Goal: Transaction & Acquisition: Purchase product/service

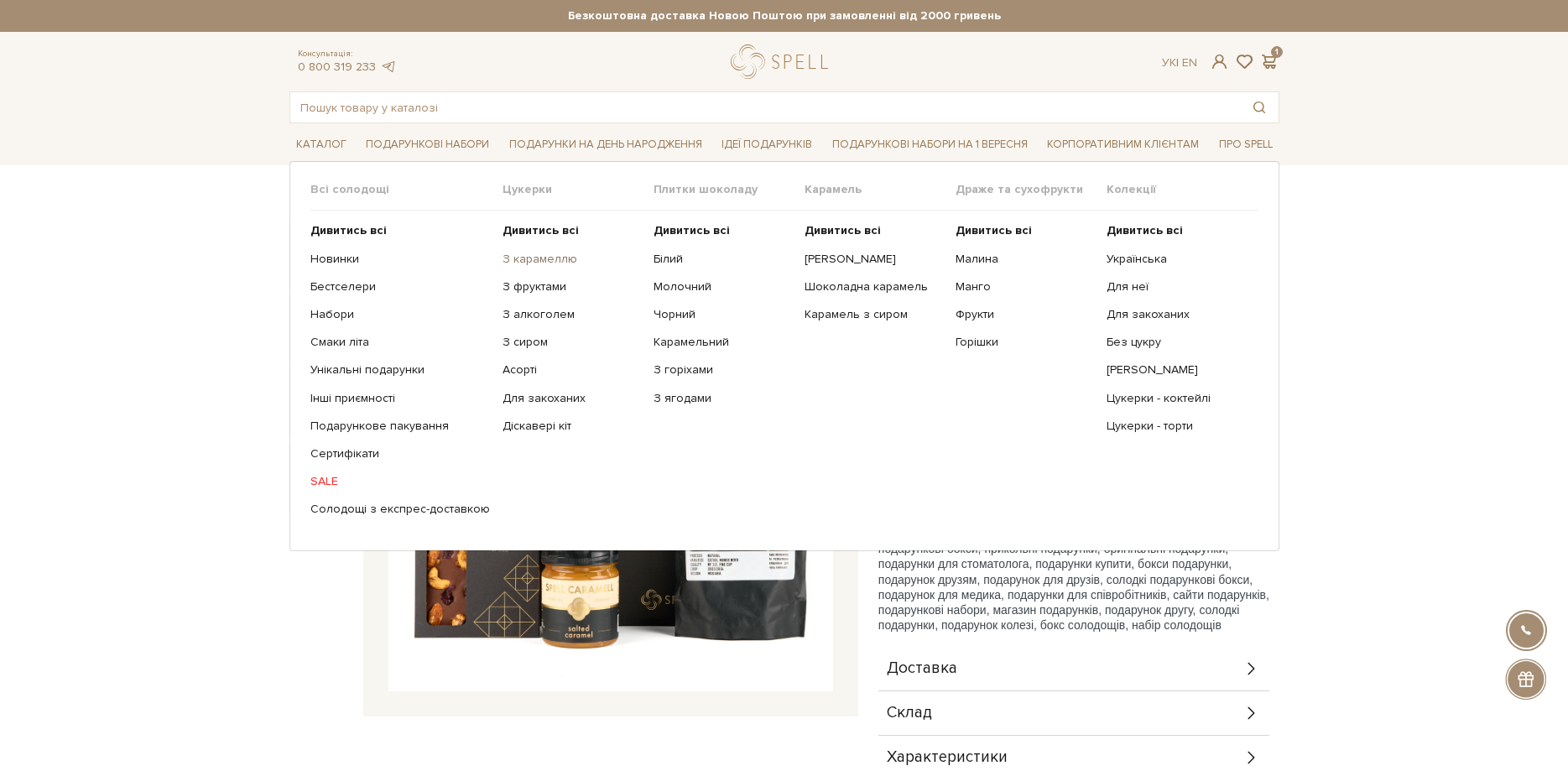
click at [529, 261] on link "З карамеллю" at bounding box center [572, 259] width 139 height 16
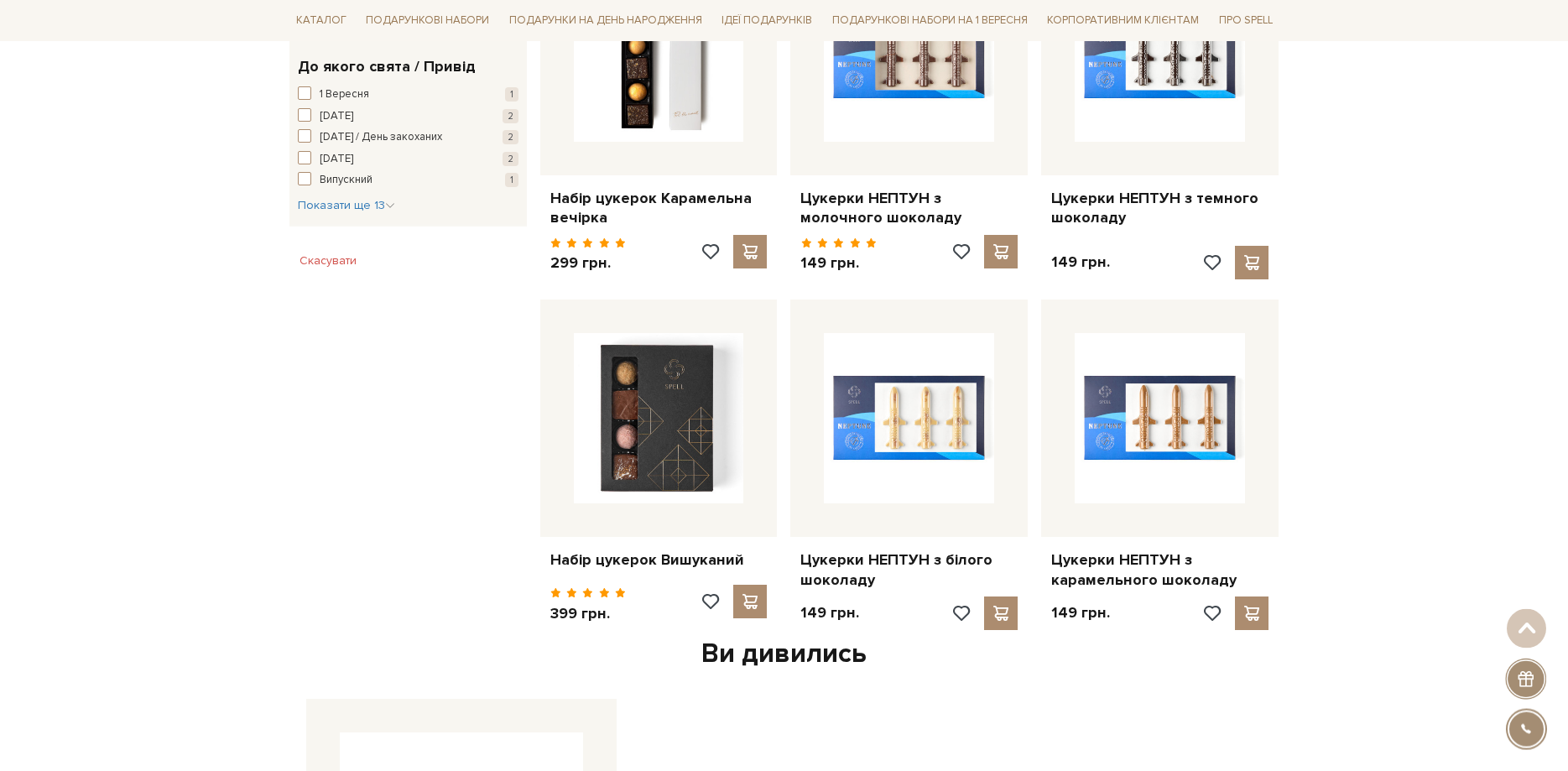
scroll to position [1026, 0]
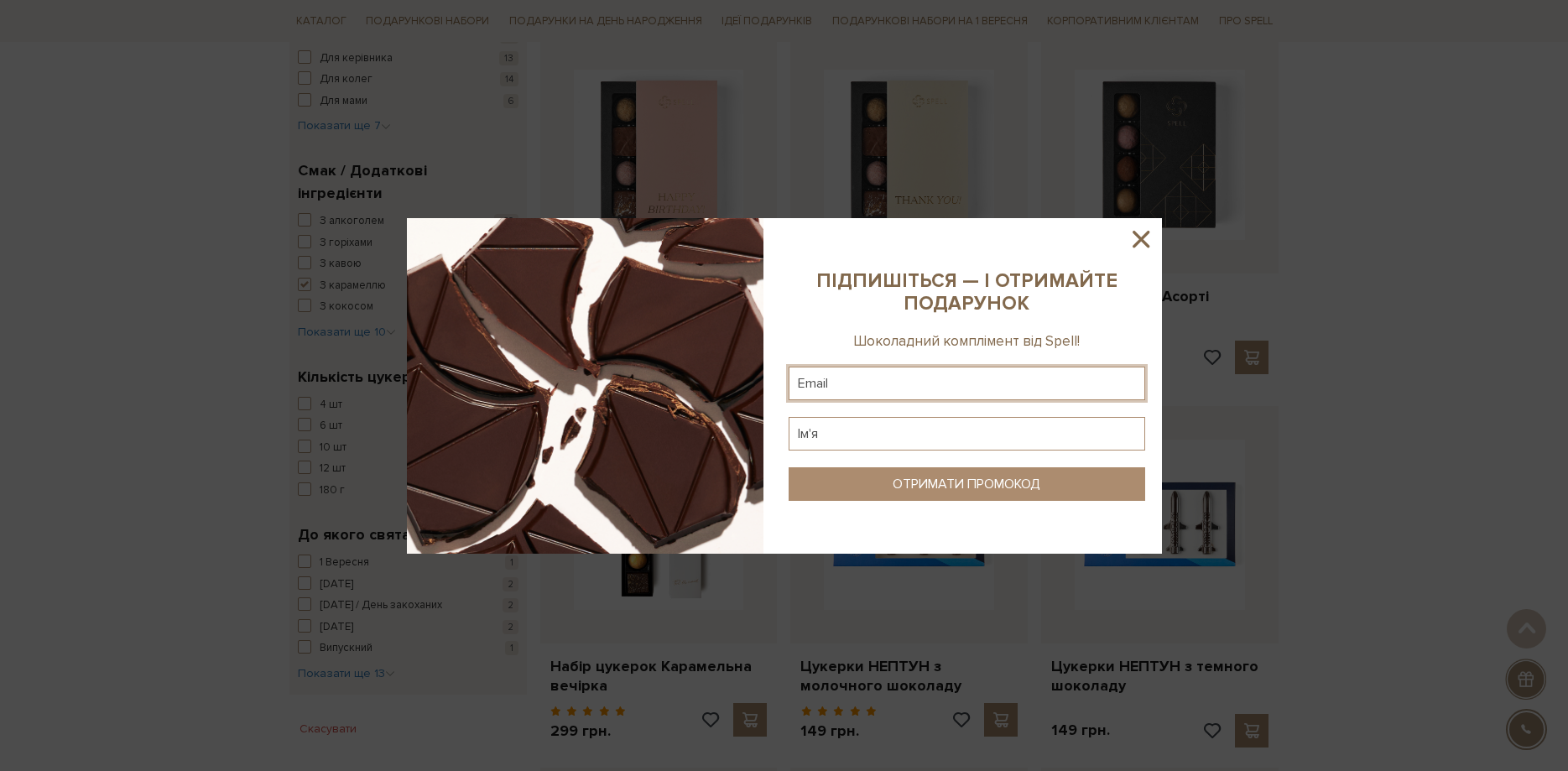
click at [873, 380] on input "text" at bounding box center [966, 383] width 357 height 34
click at [1145, 247] on icon at bounding box center [1140, 238] width 28 height 28
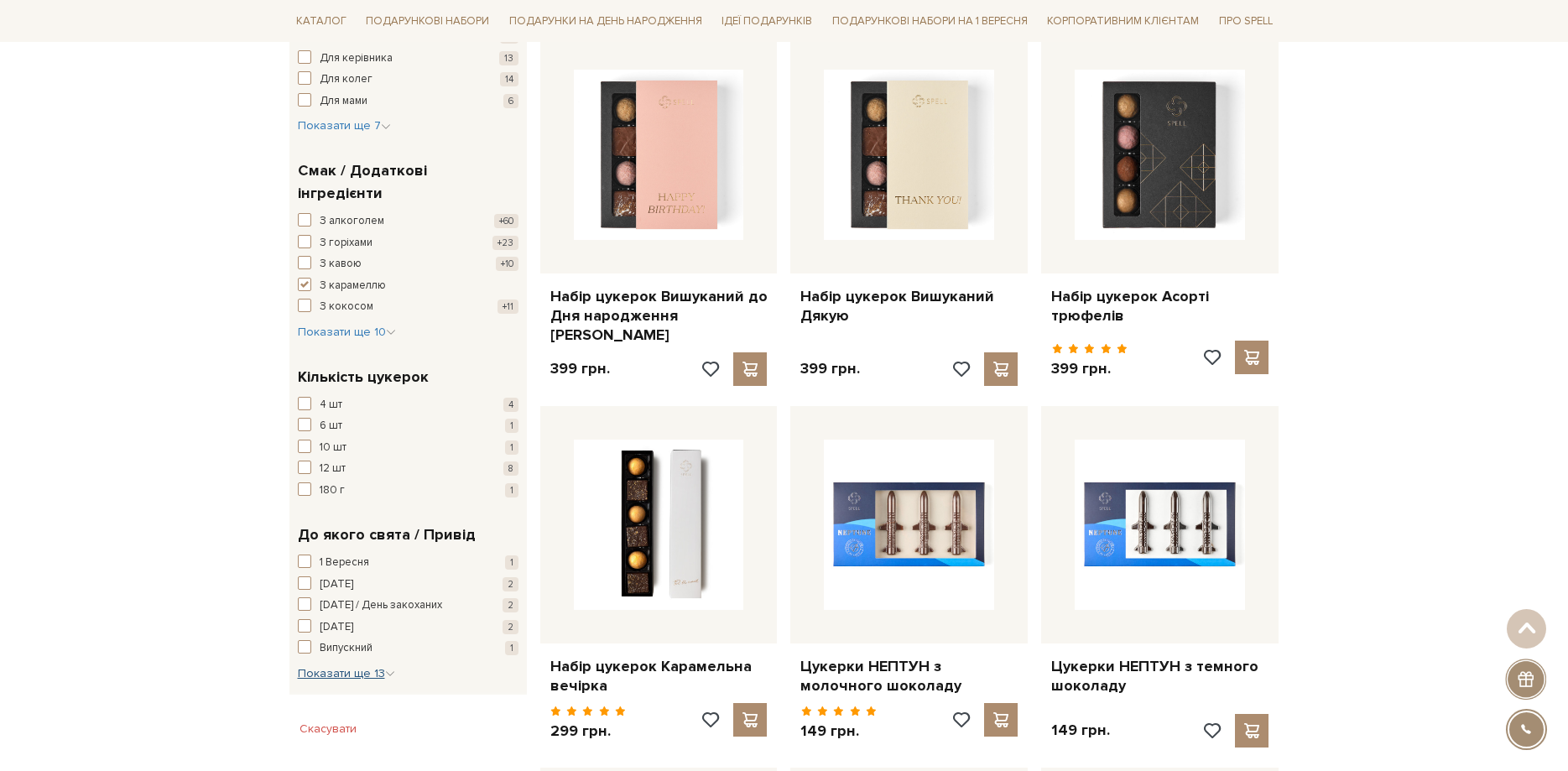
click at [358, 666] on span "Показати ще 13" at bounding box center [346, 673] width 98 height 15
click at [306, 695] on span "button" at bounding box center [304, 702] width 14 height 14
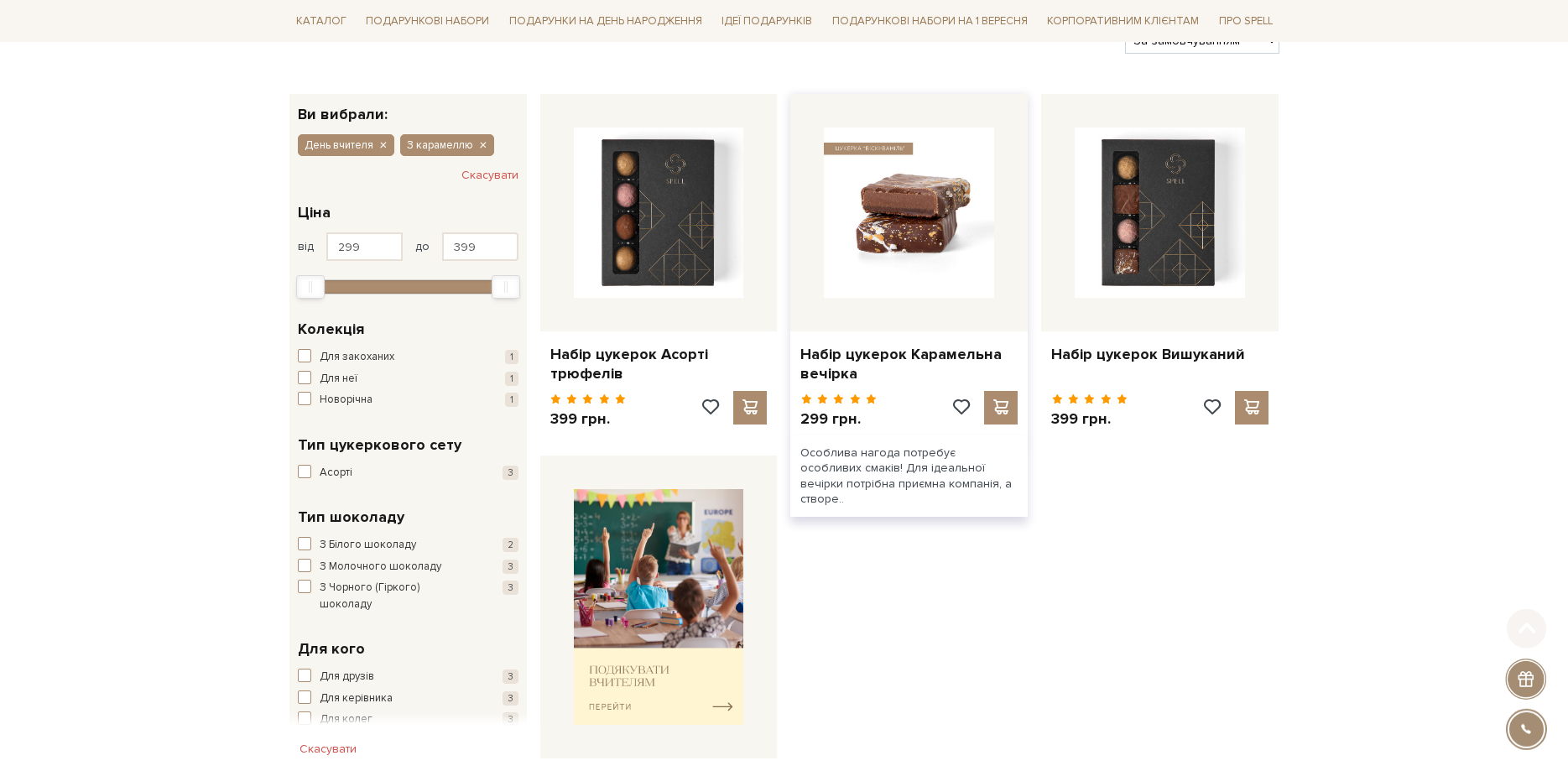
scroll to position [514, 0]
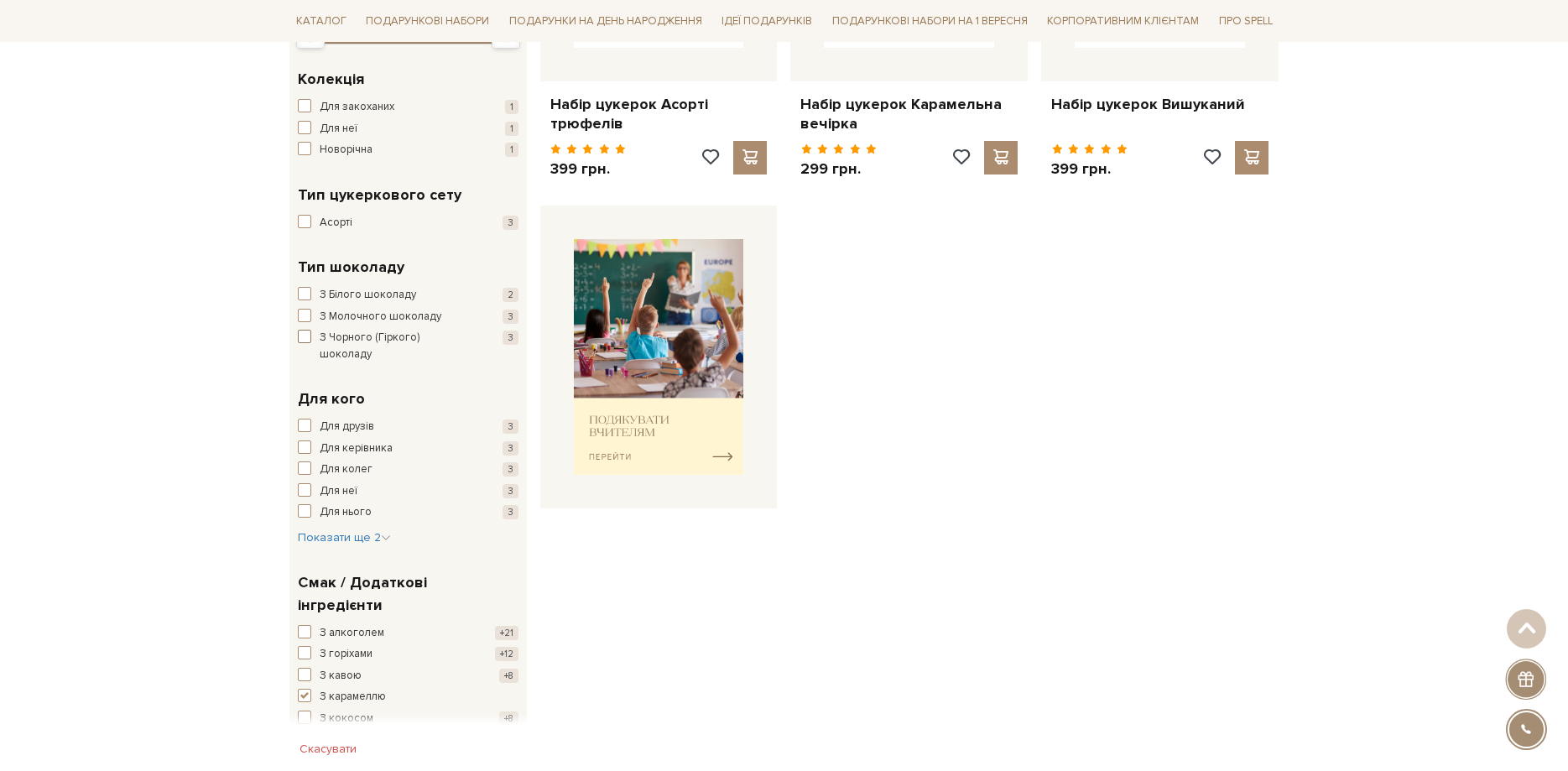
click at [441, 336] on span "З Чорного (Гіркого) шоколаду" at bounding box center [395, 346] width 152 height 33
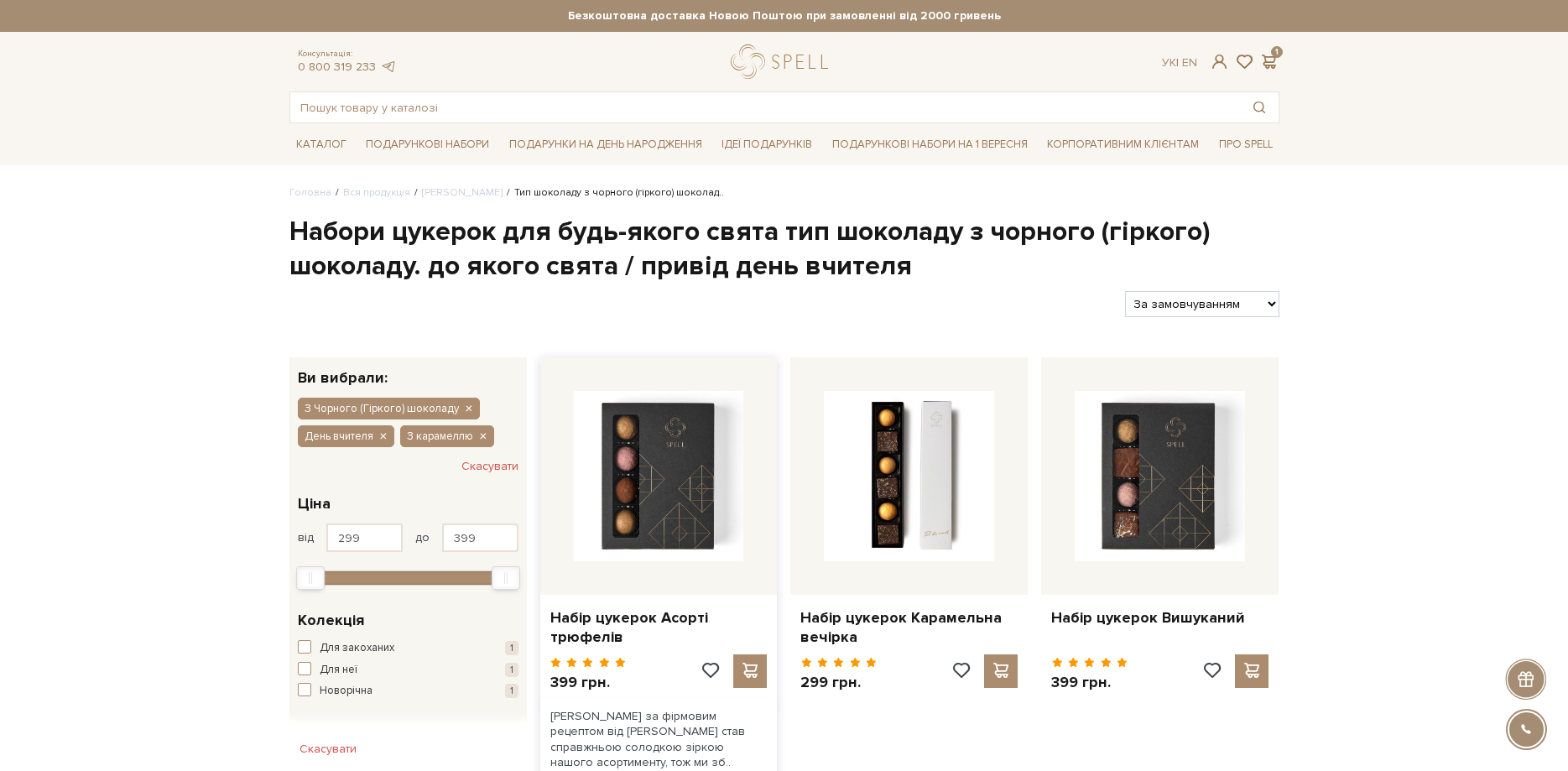
scroll to position [514, 0]
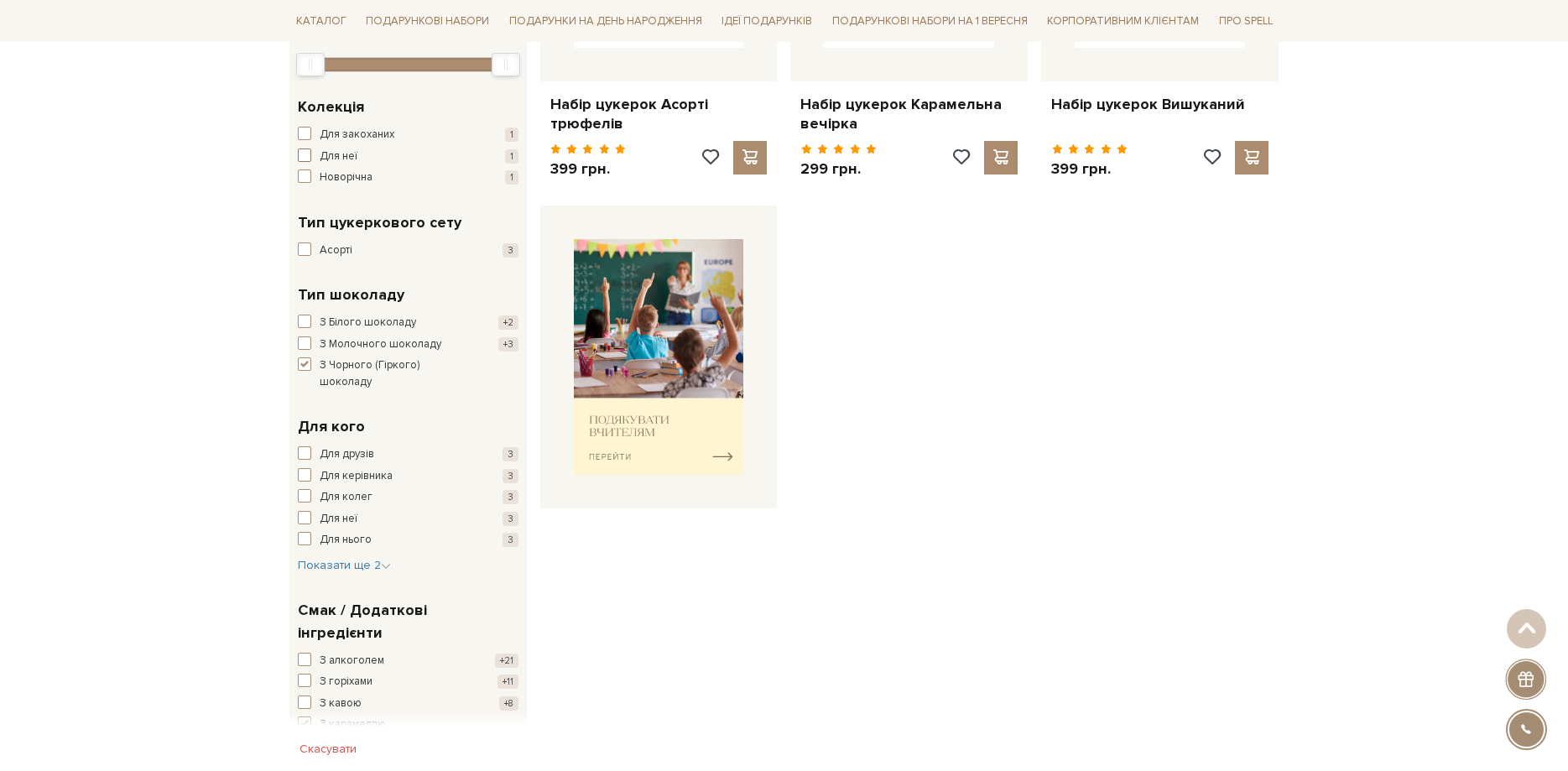
click at [347, 152] on span "Для неї" at bounding box center [337, 157] width 37 height 16
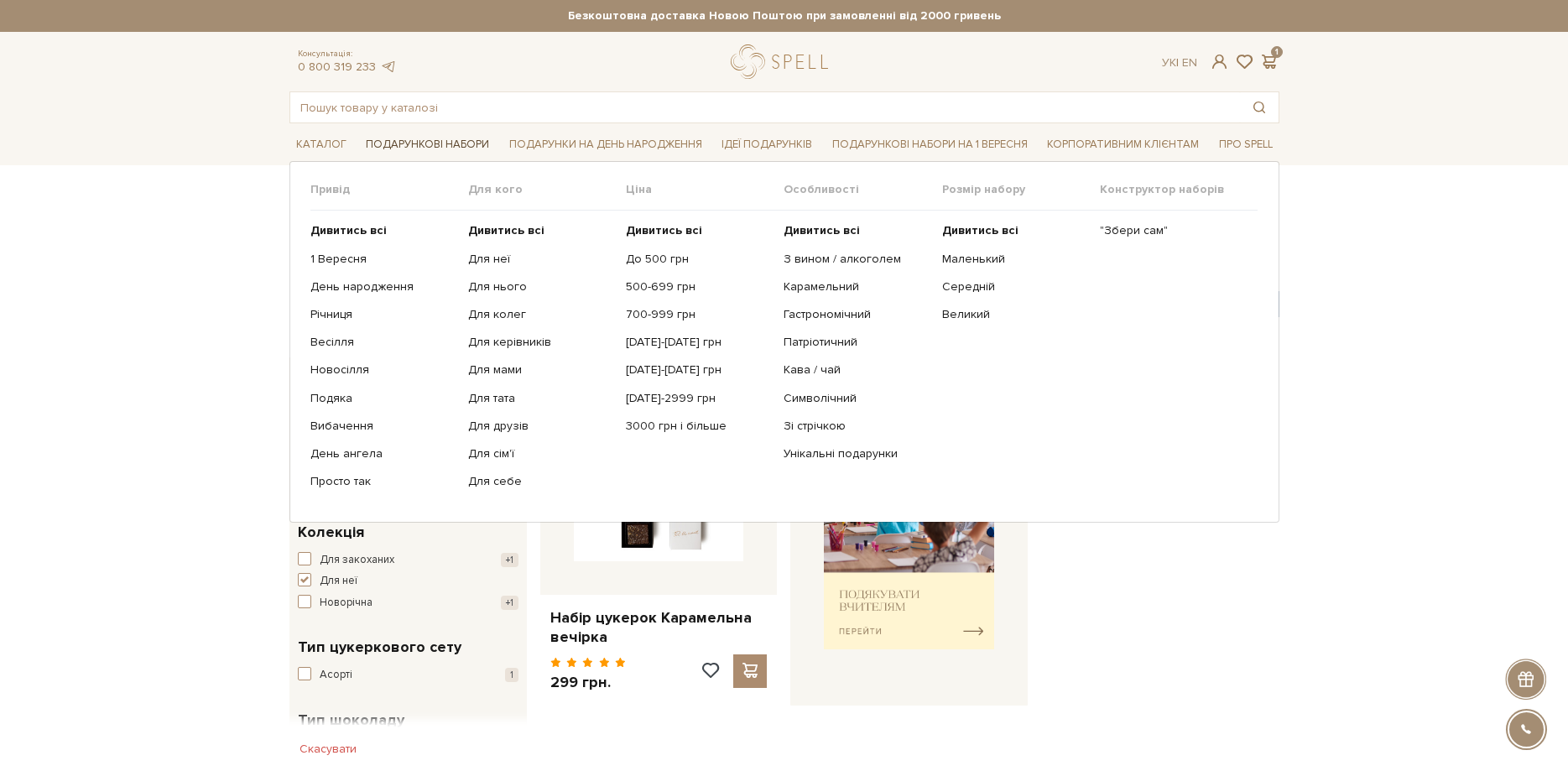
click at [460, 146] on link "Подарункові набори" at bounding box center [428, 144] width 137 height 26
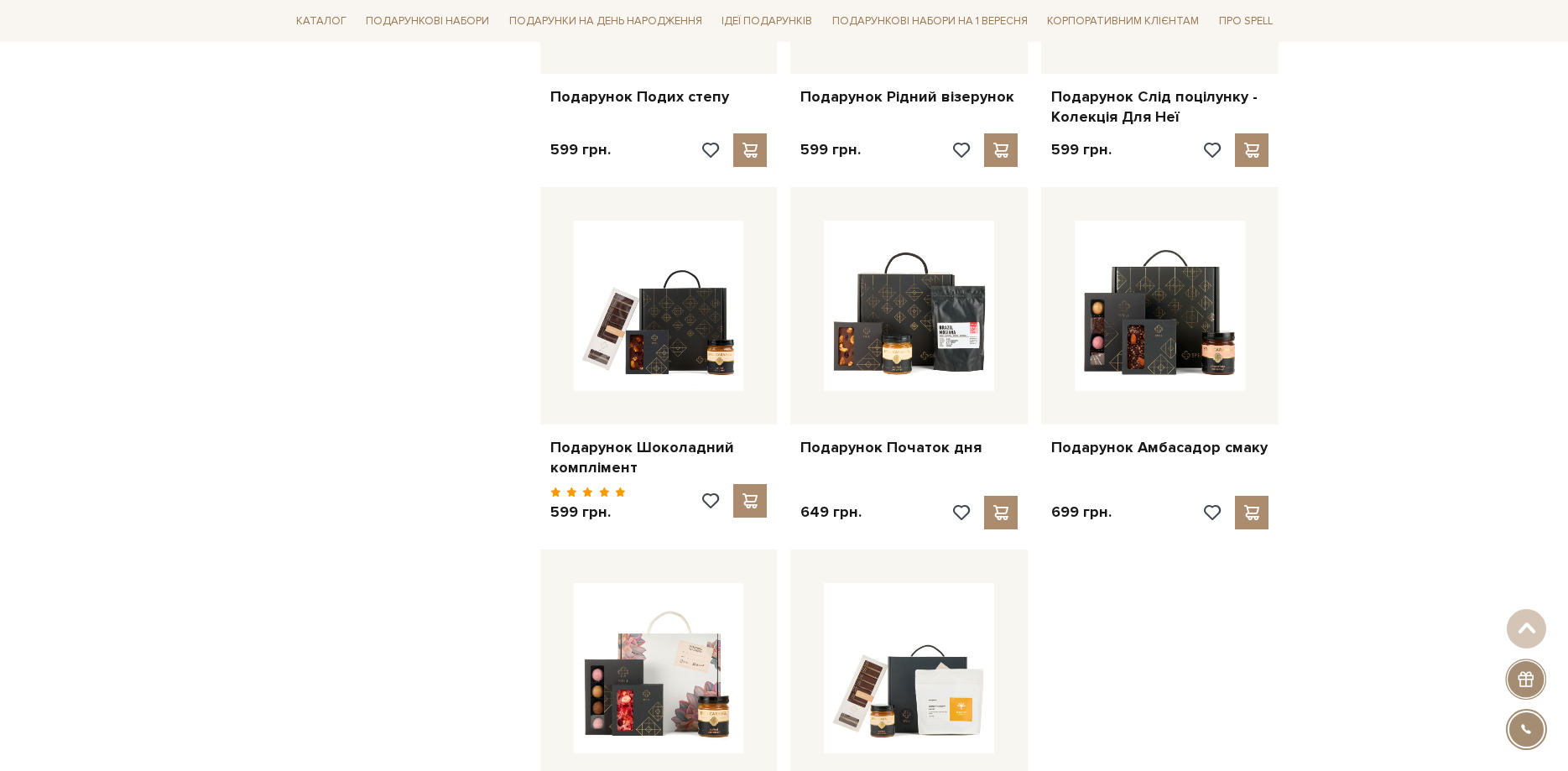
scroll to position [2054, 0]
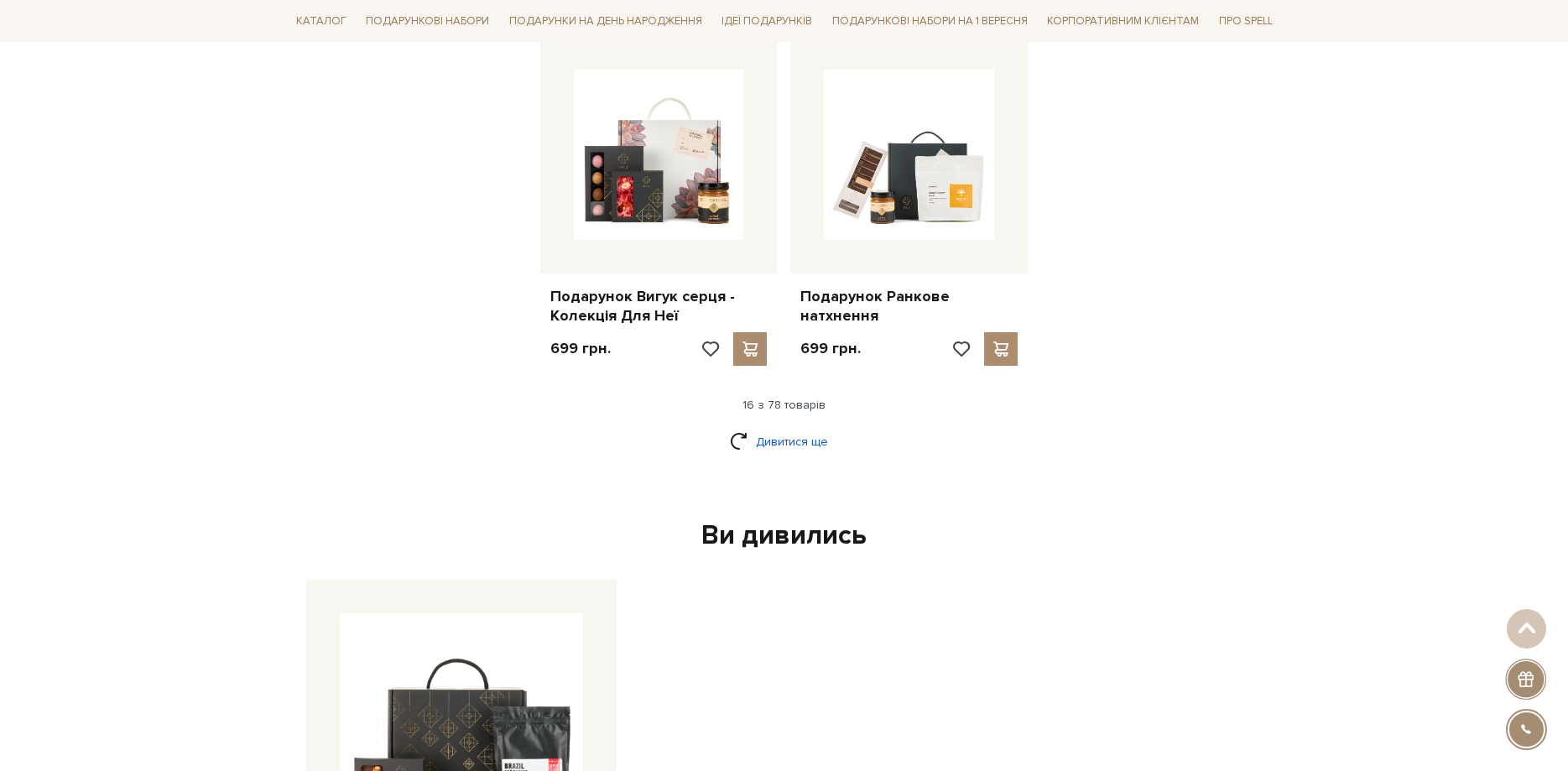
click at [805, 432] on link "Дивитися ще" at bounding box center [784, 442] width 109 height 29
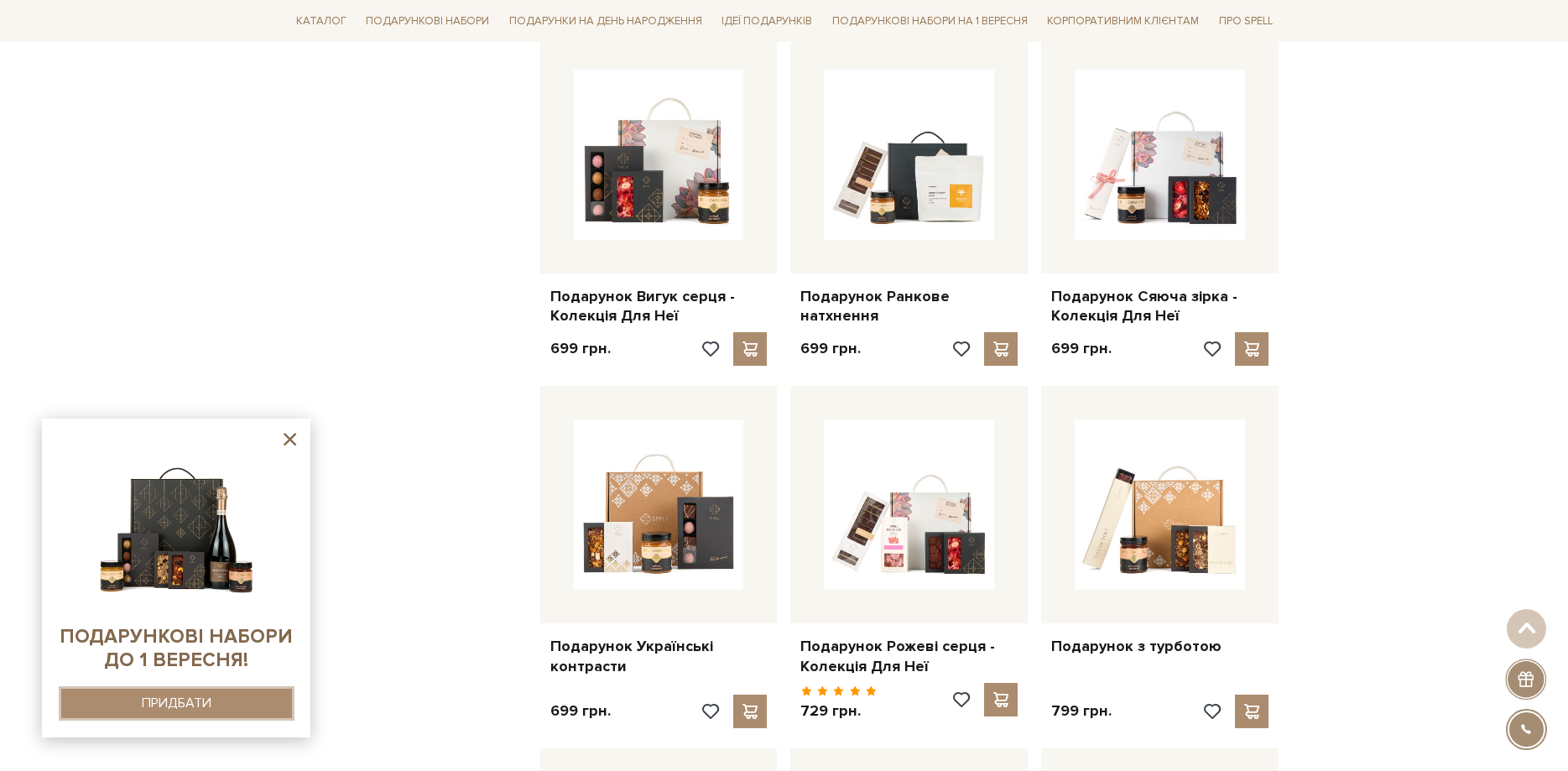
click at [197, 709] on div "ПРИДБАТИ" at bounding box center [176, 703] width 69 height 16
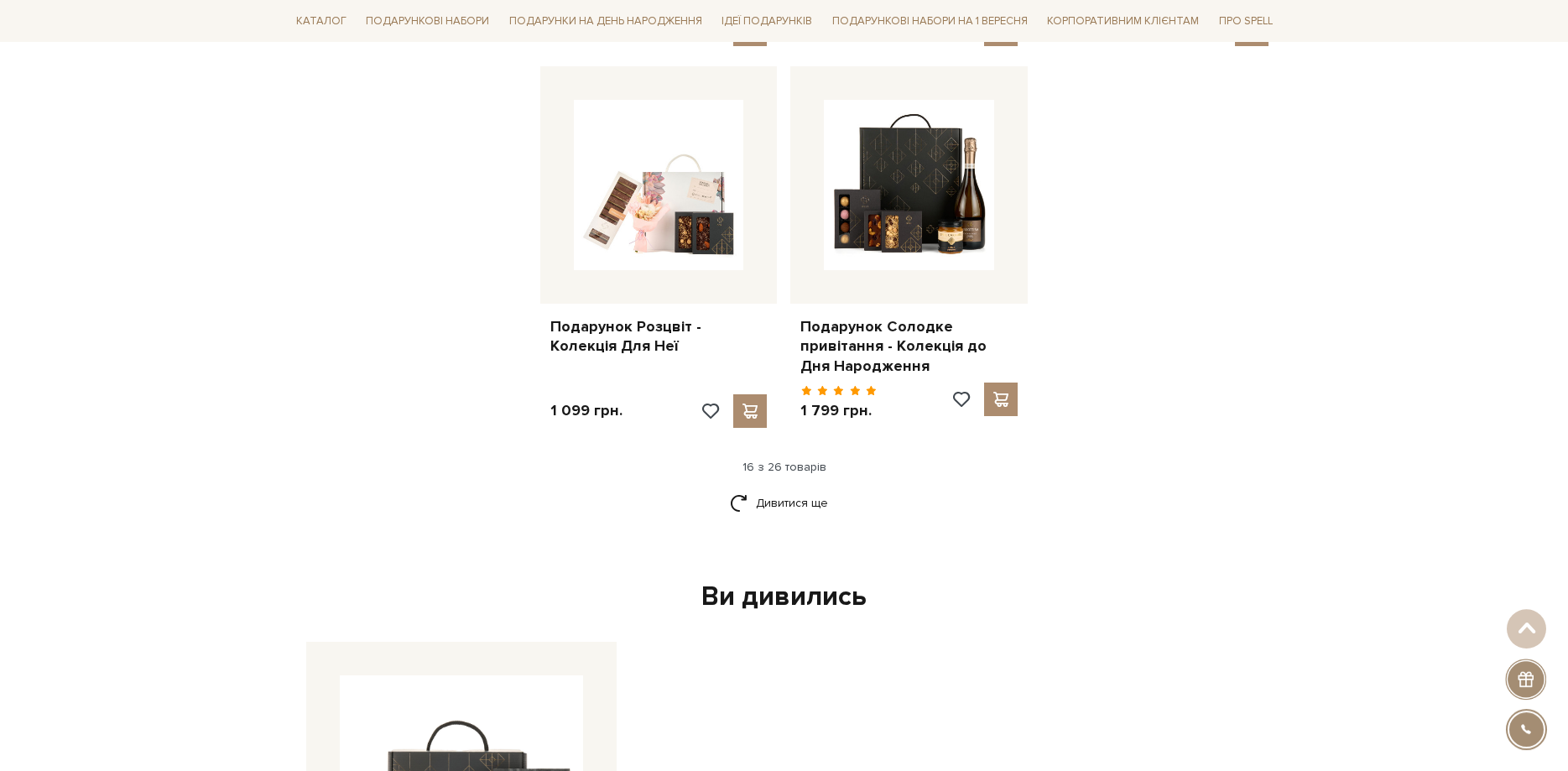
scroll to position [2054, 0]
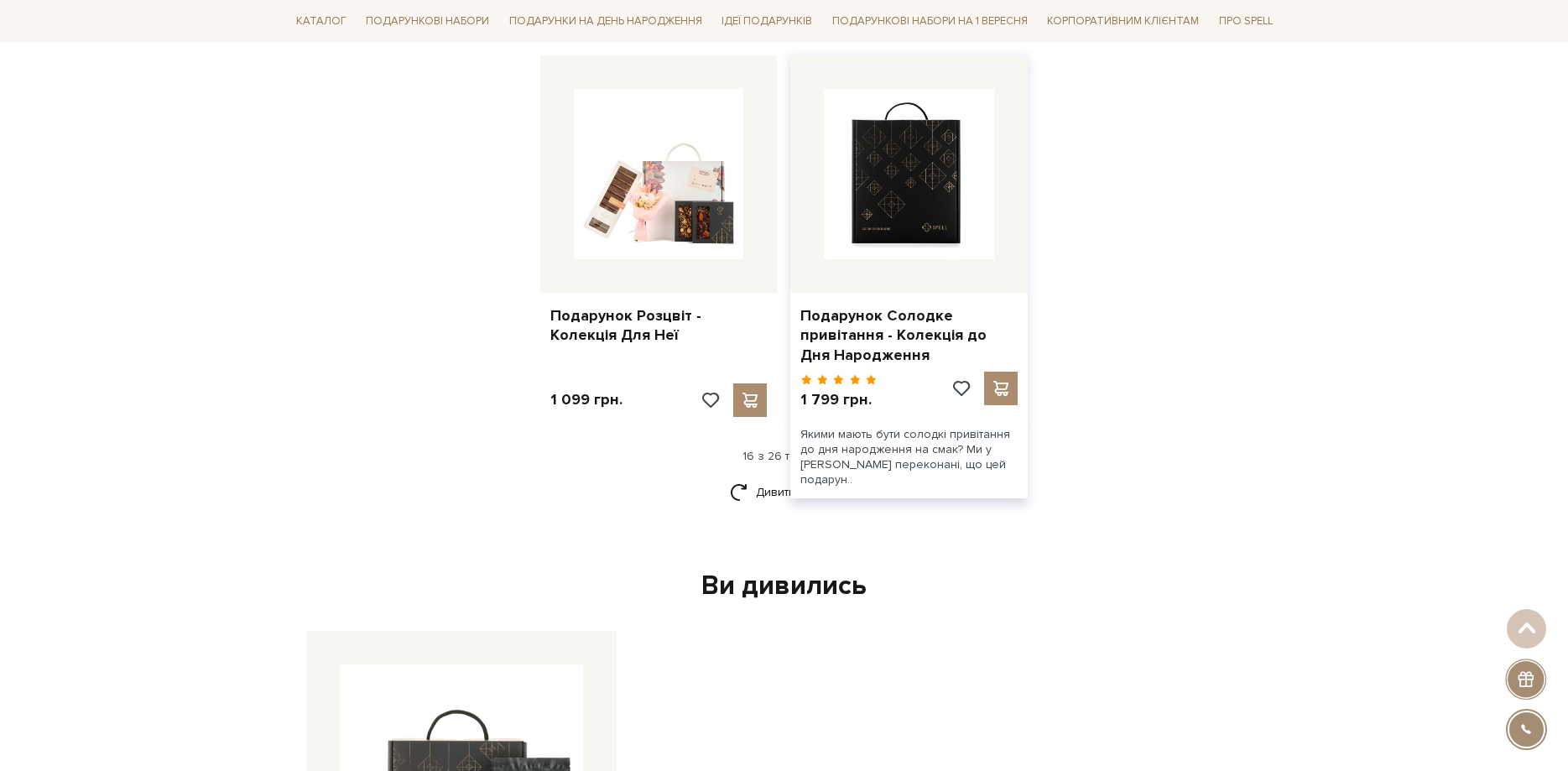
click at [866, 224] on img at bounding box center [909, 173] width 171 height 171
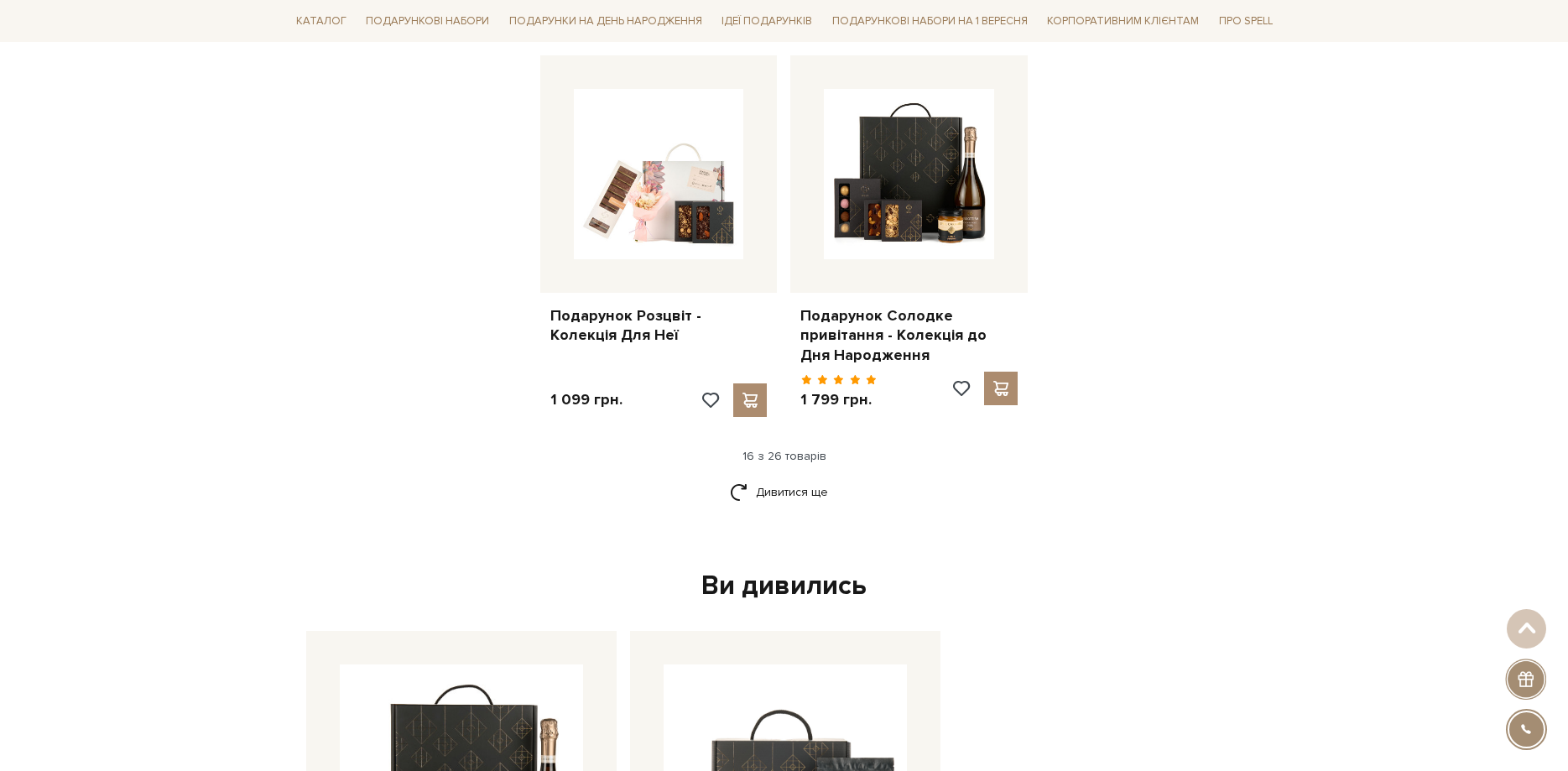
scroll to position [1540, 0]
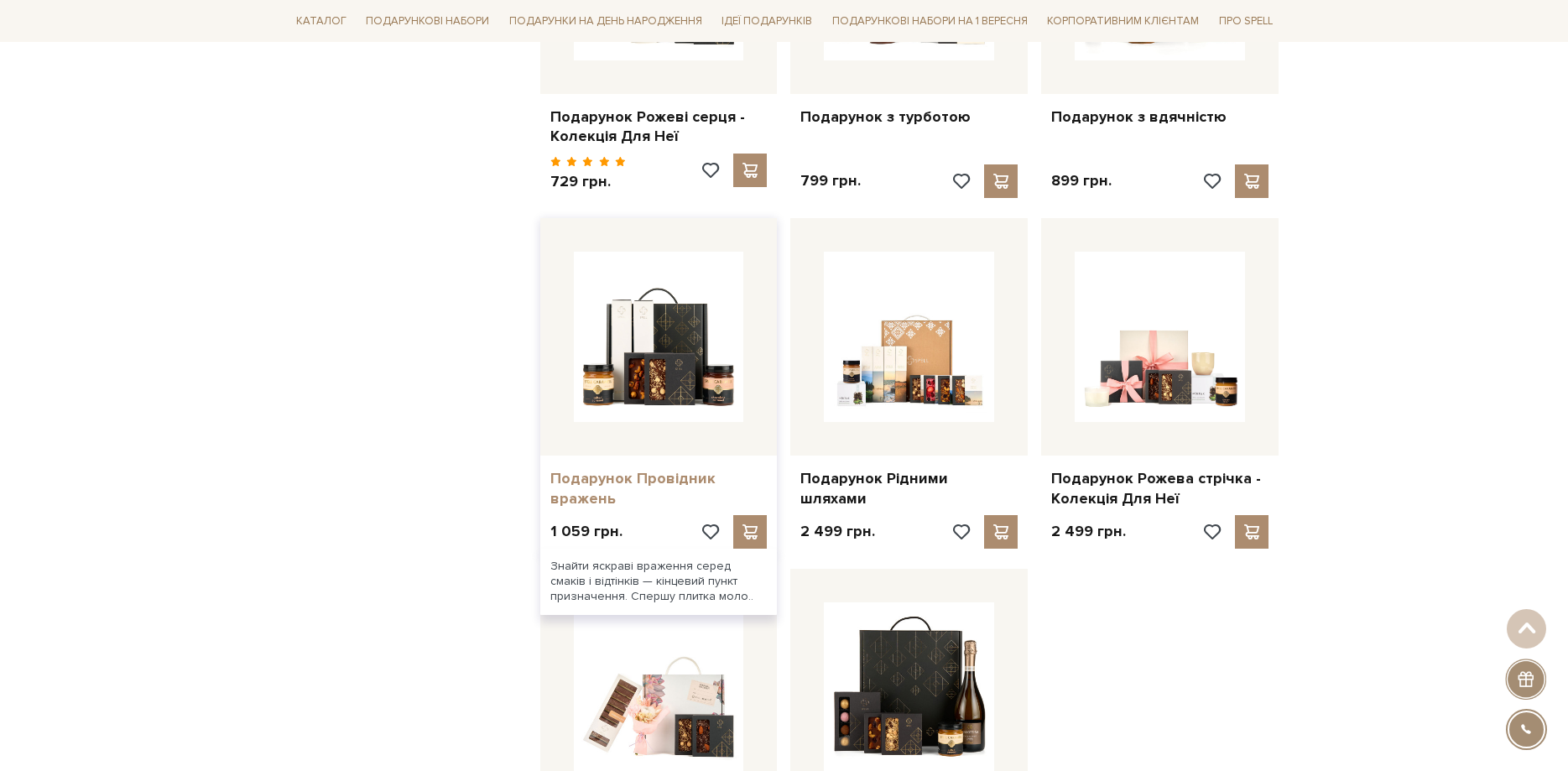
click at [623, 469] on link "Подарунок Провідник вражень" at bounding box center [659, 488] width 217 height 39
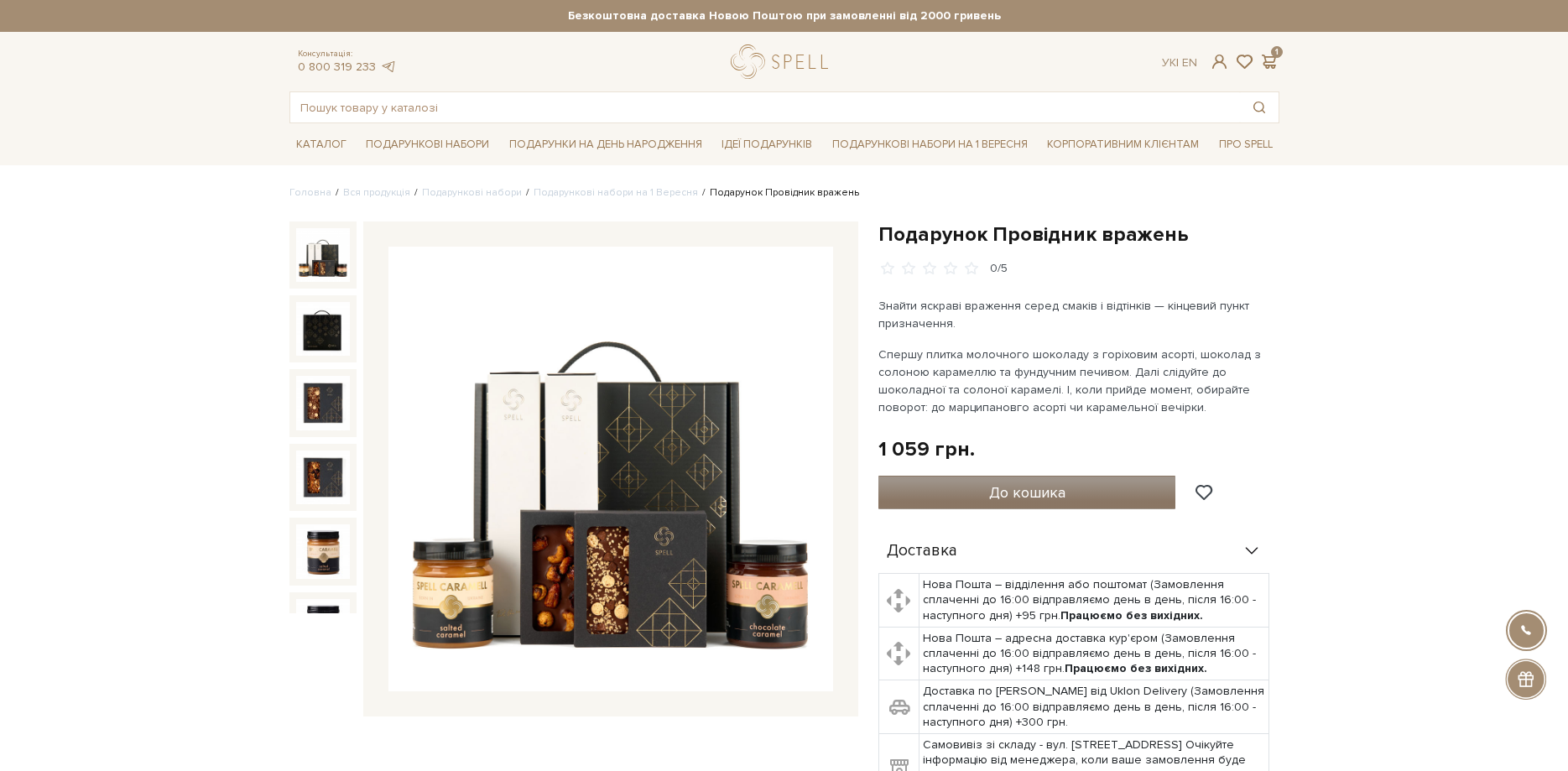
click at [960, 493] on button "До кошика" at bounding box center [1027, 492] width 297 height 34
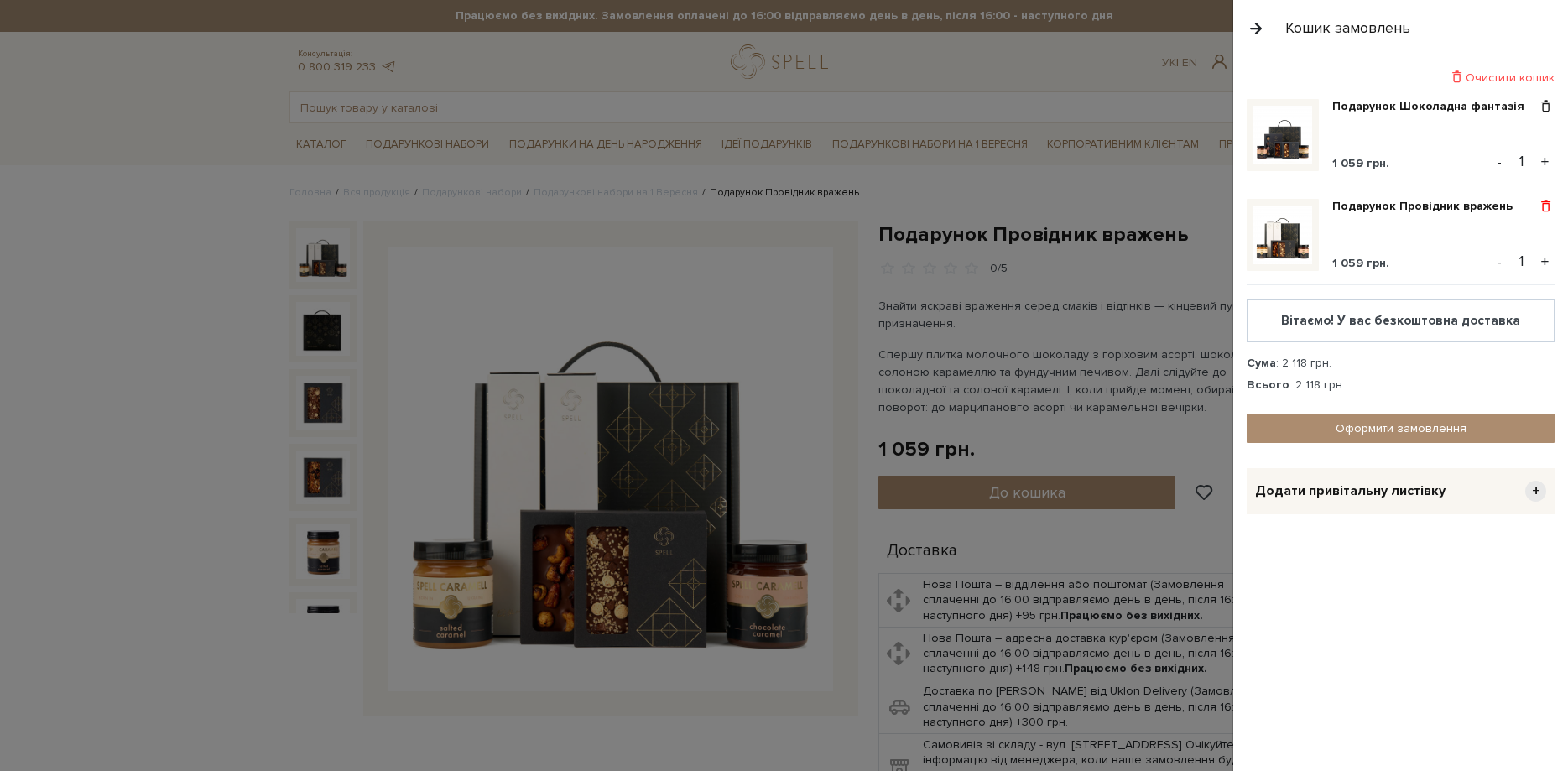
click at [1542, 199] on span at bounding box center [1545, 206] width 17 height 16
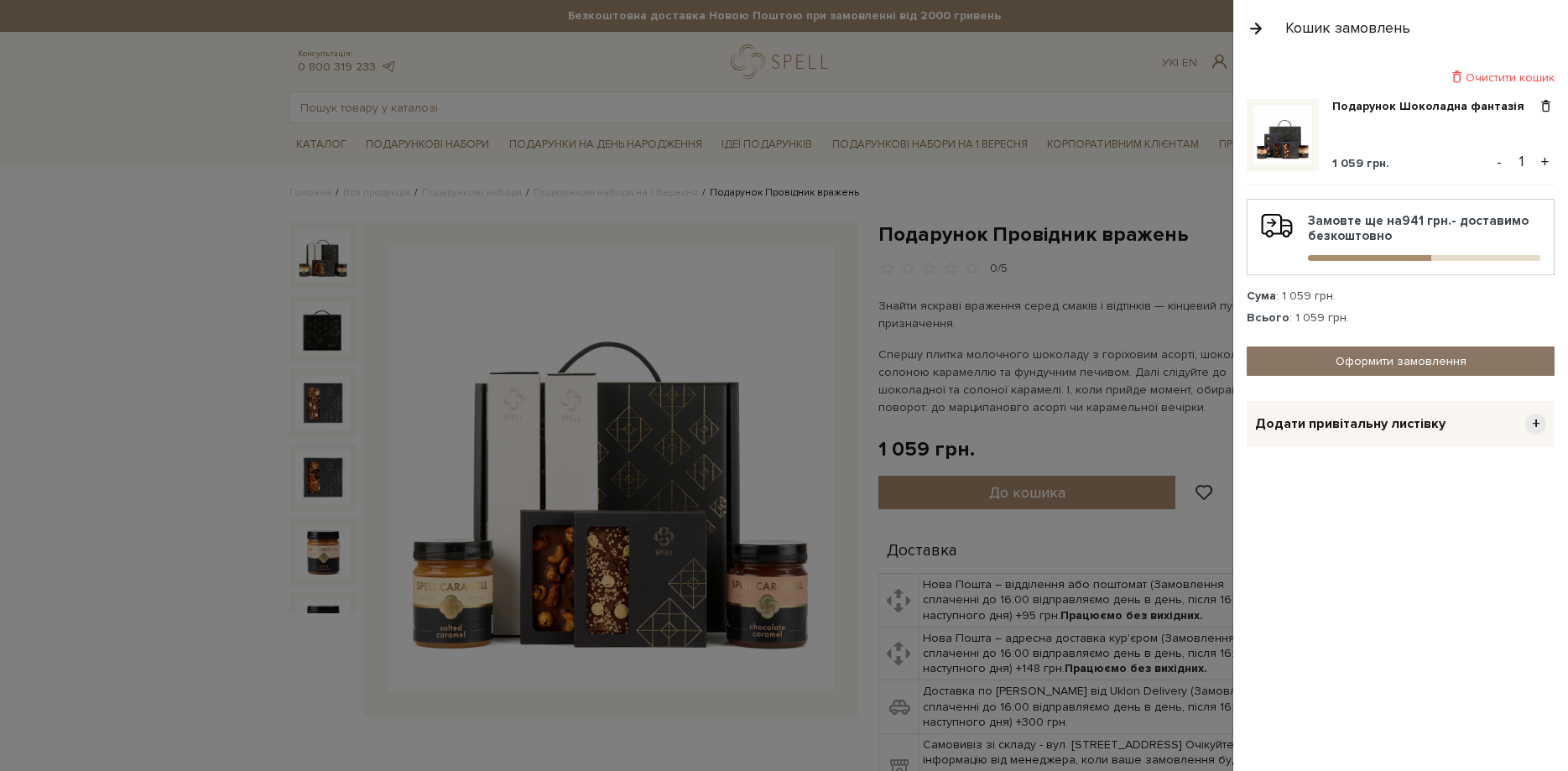
click at [1468, 356] on link "Оформити замовлення" at bounding box center [1399, 361] width 307 height 29
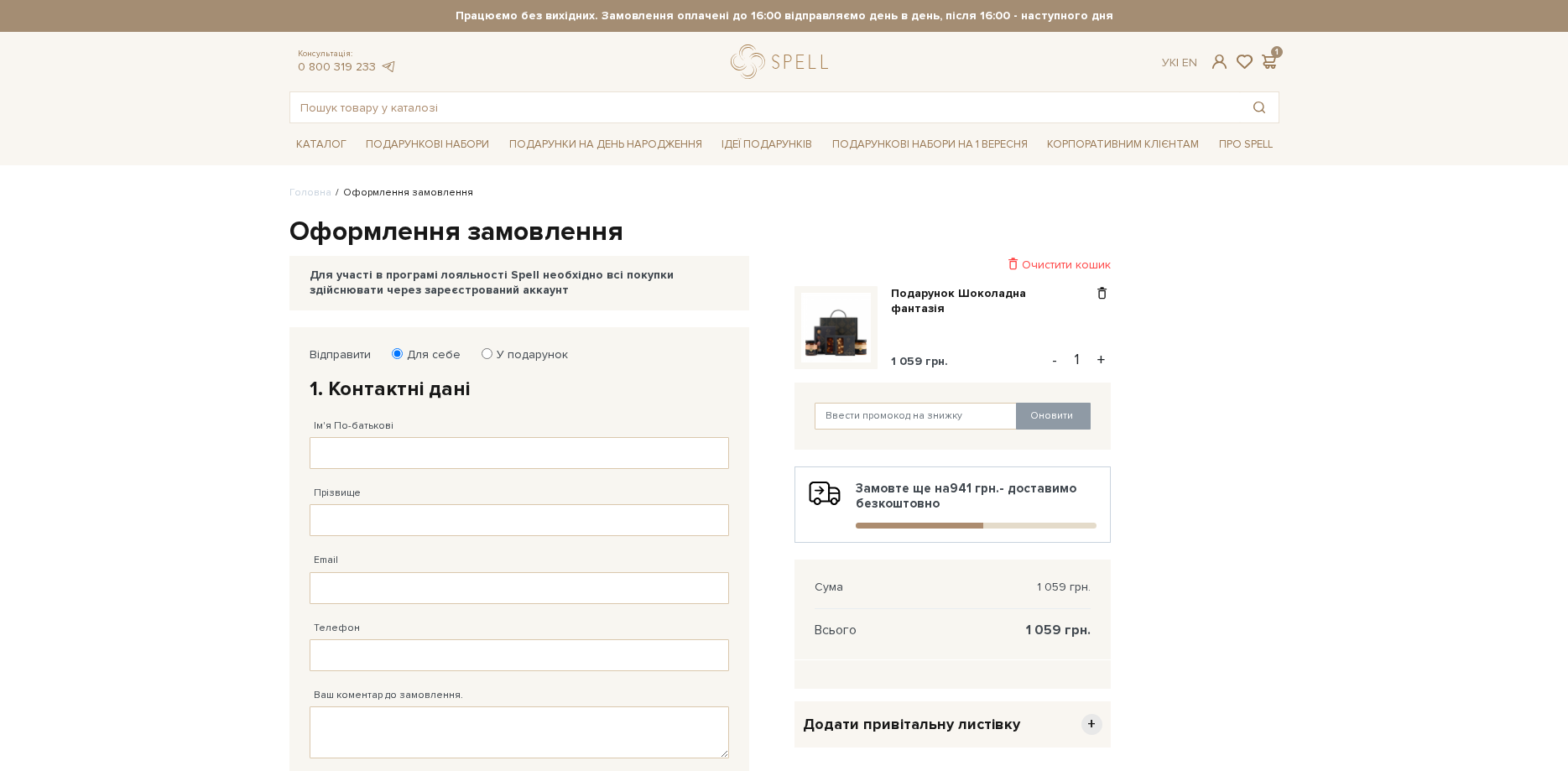
click at [487, 349] on input "У подарунок" at bounding box center [487, 354] width 11 height 11
radio input "true"
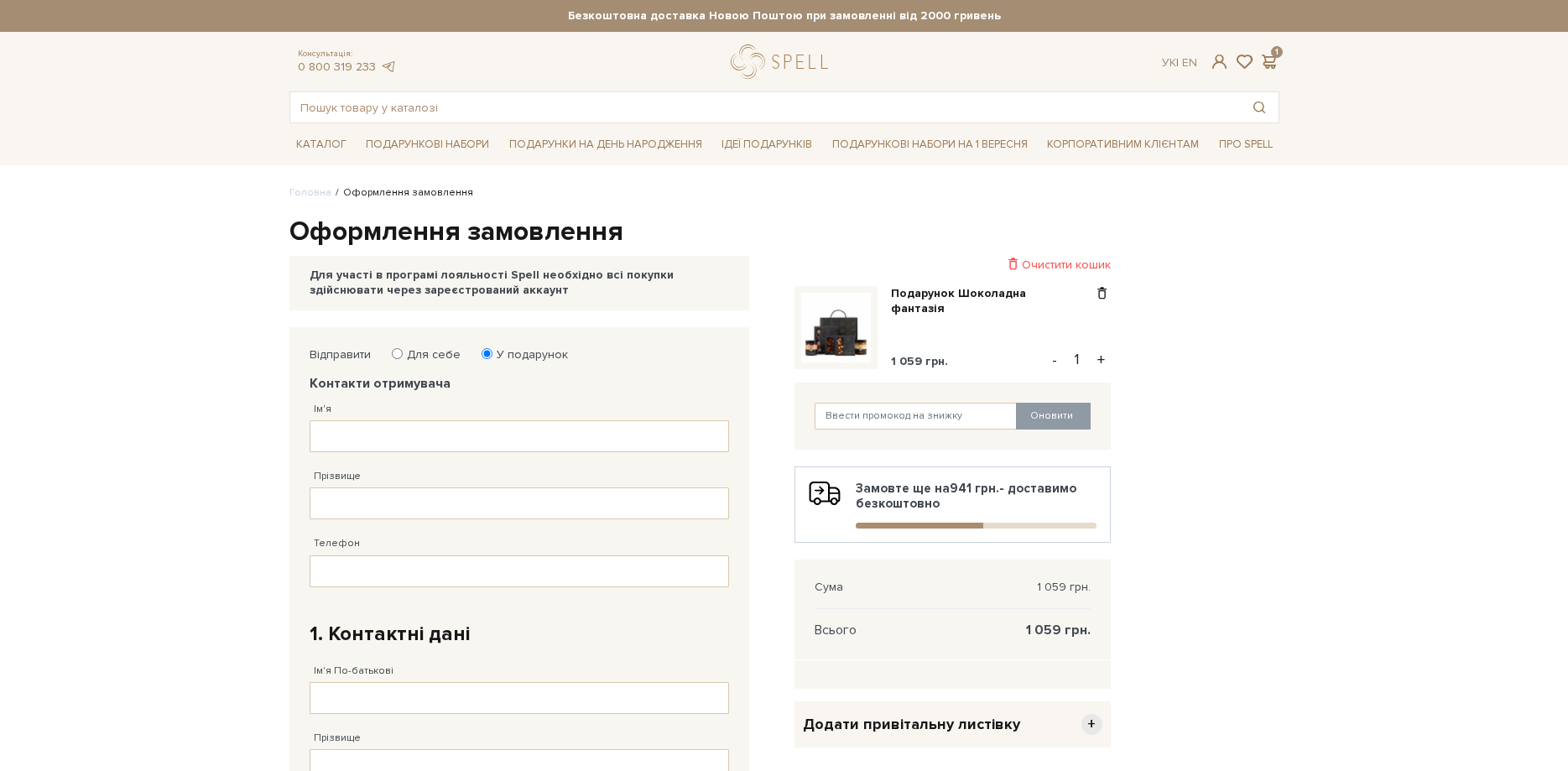
click at [398, 351] on input "Для себе" at bounding box center [397, 354] width 11 height 11
radio input "true"
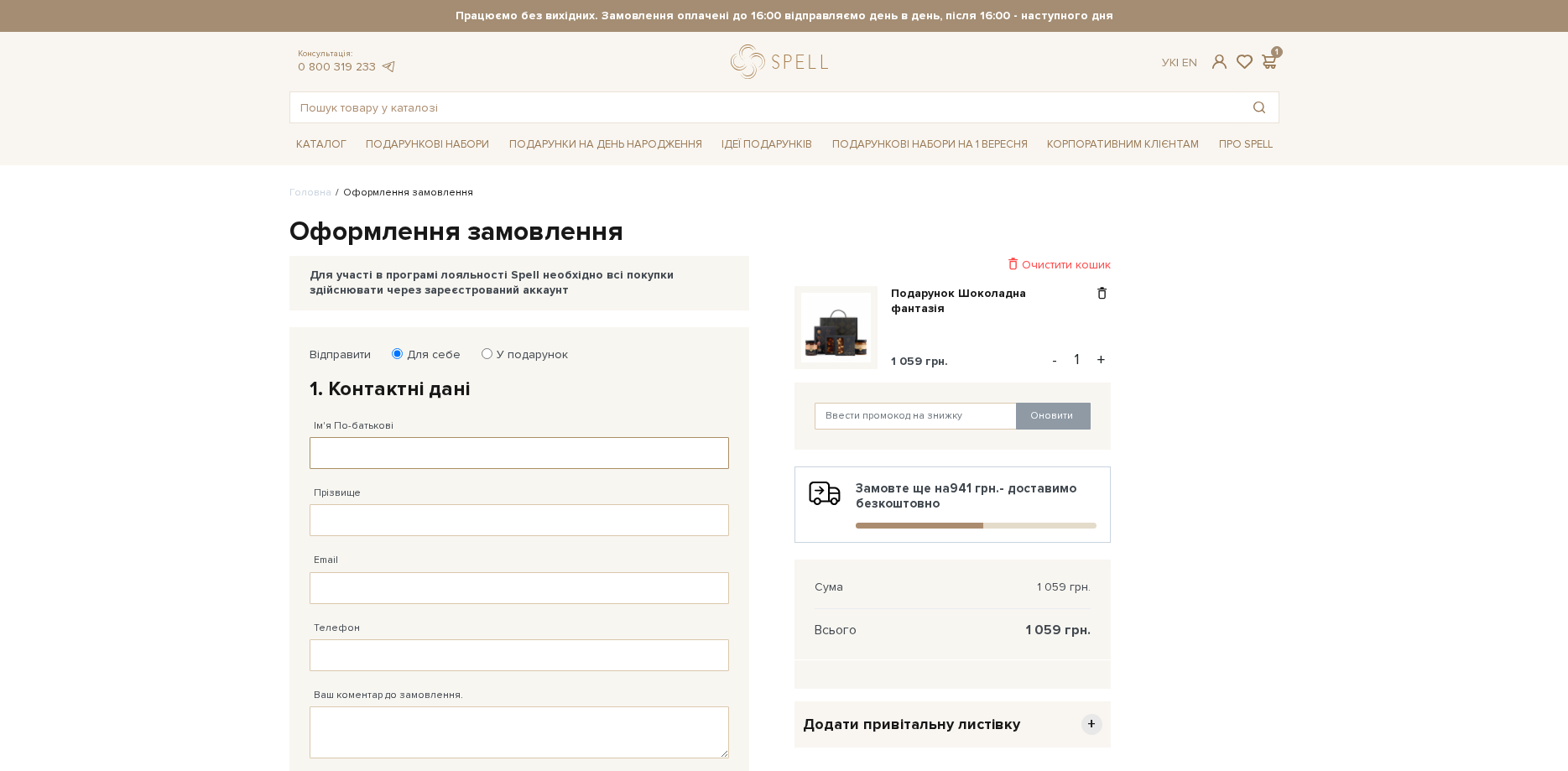
click at [362, 453] on input "Ім'я По-батькові" at bounding box center [519, 453] width 420 height 32
type input "Р"
type input "[PERSON_NAME]"
click at [443, 519] on input "Прізвище" at bounding box center [519, 520] width 420 height 32
type input "[PERSON_NAME]"
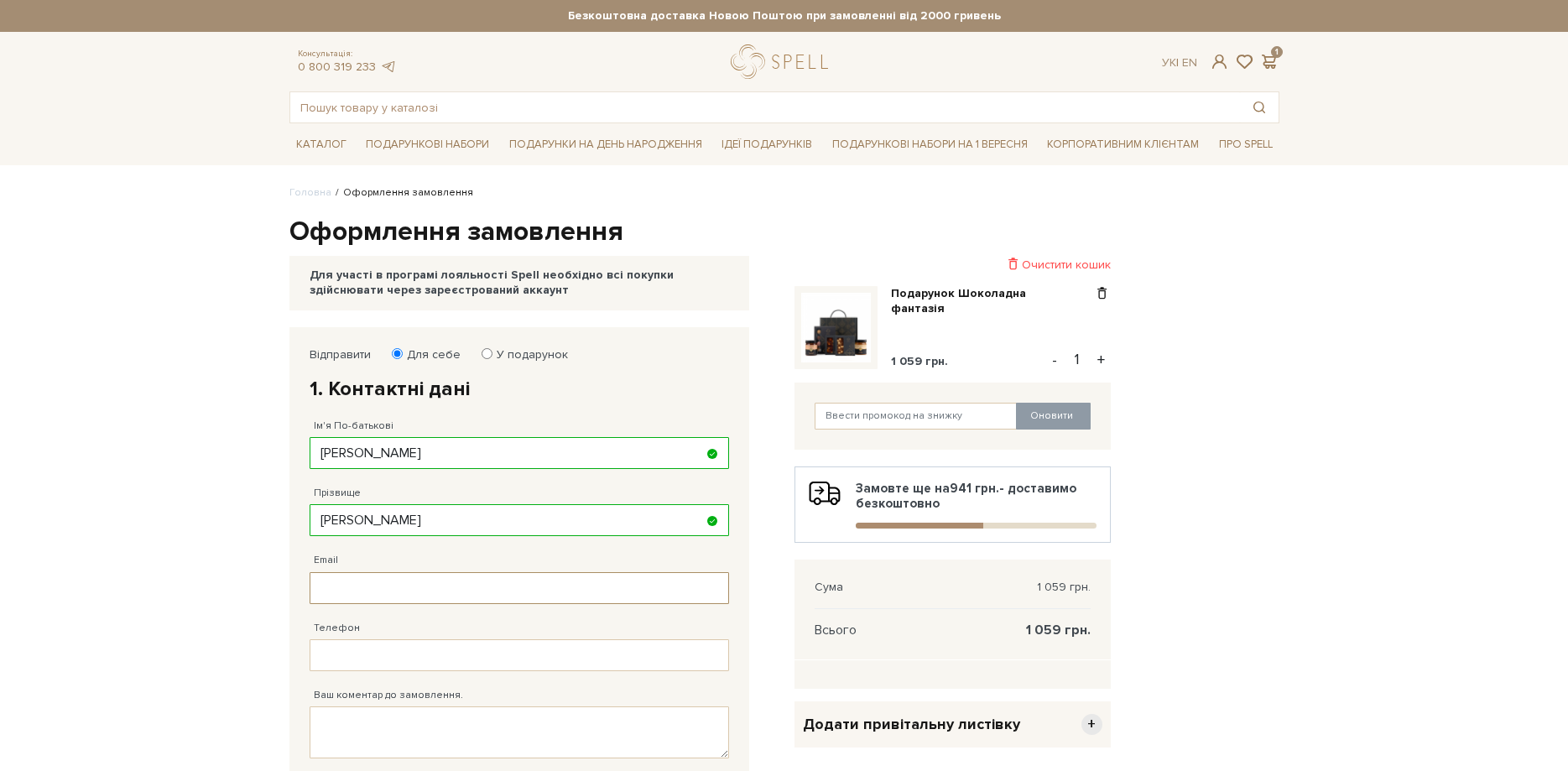
click at [443, 589] on input "Email" at bounding box center [519, 588] width 420 height 32
type input "[EMAIL_ADDRESS][DOMAIN_NAME]"
click at [415, 660] on input "Телефон" at bounding box center [519, 655] width 420 height 32
type input "[PHONE_NUMBER]"
click at [477, 725] on textarea "Ваш коментар до замовлення." at bounding box center [519, 732] width 420 height 52
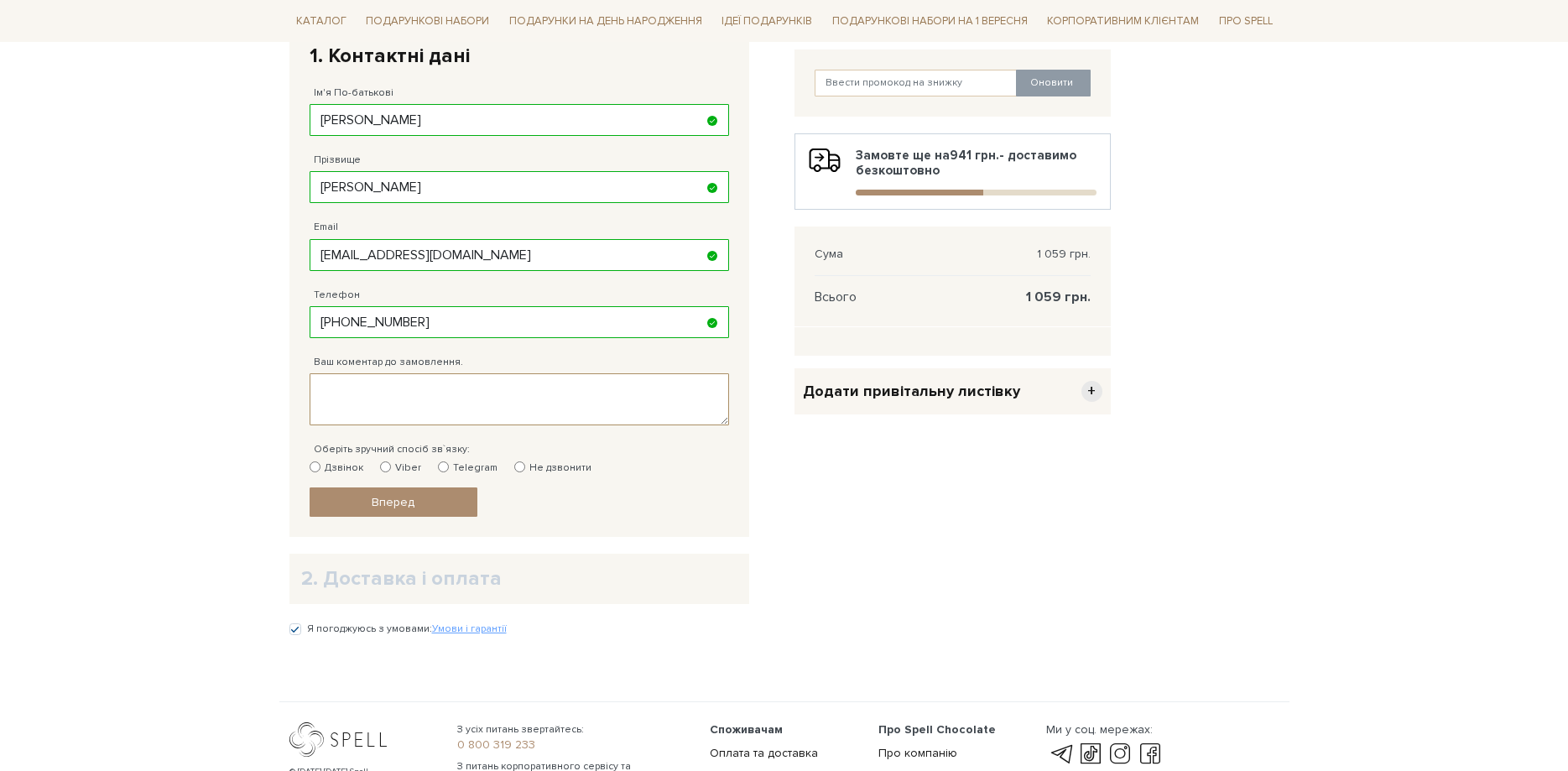
scroll to position [514, 0]
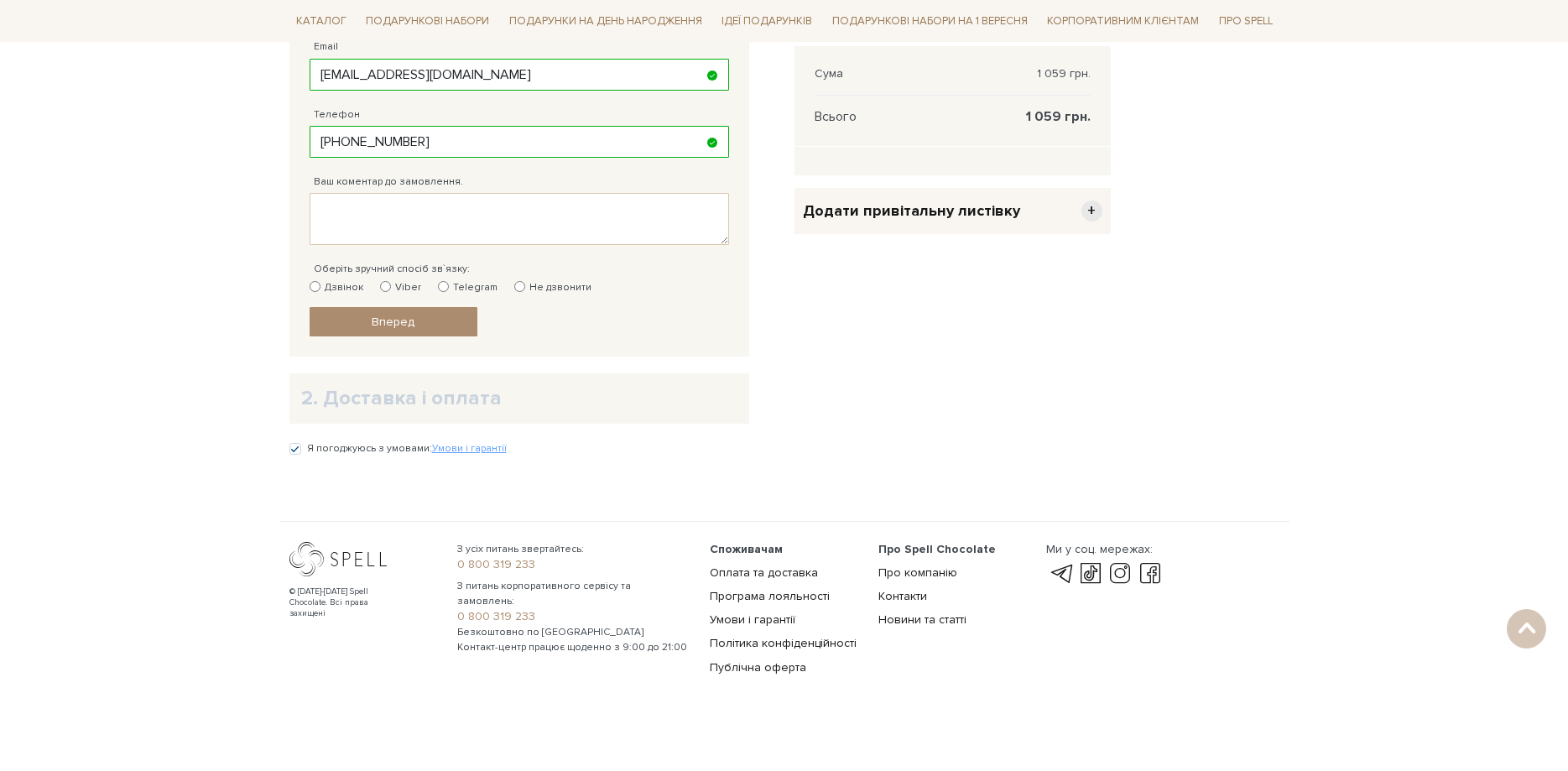
click at [319, 287] on input "Дзвінок" at bounding box center [315, 287] width 11 height 11
radio input "true"
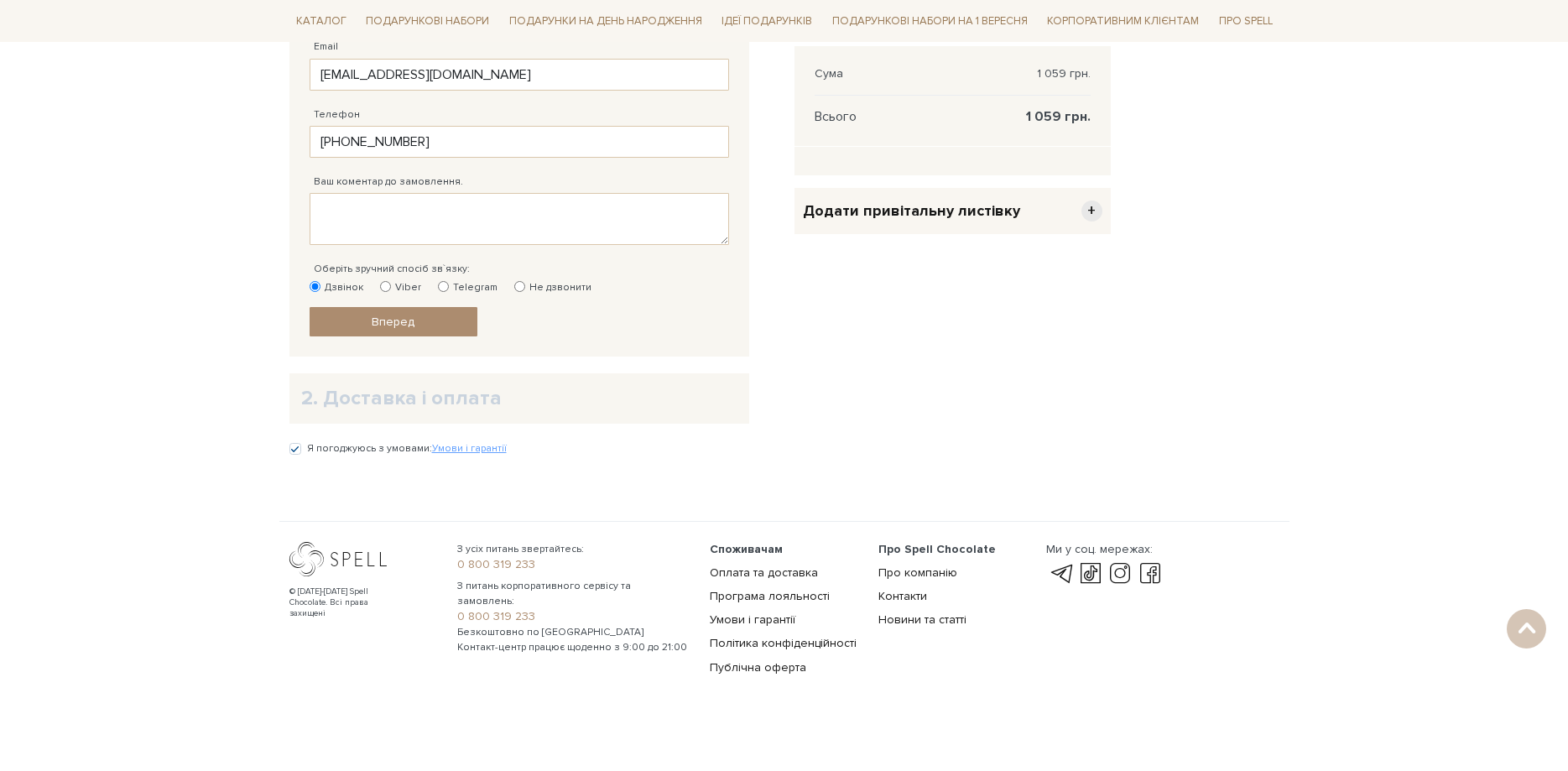
scroll to position [420, 0]
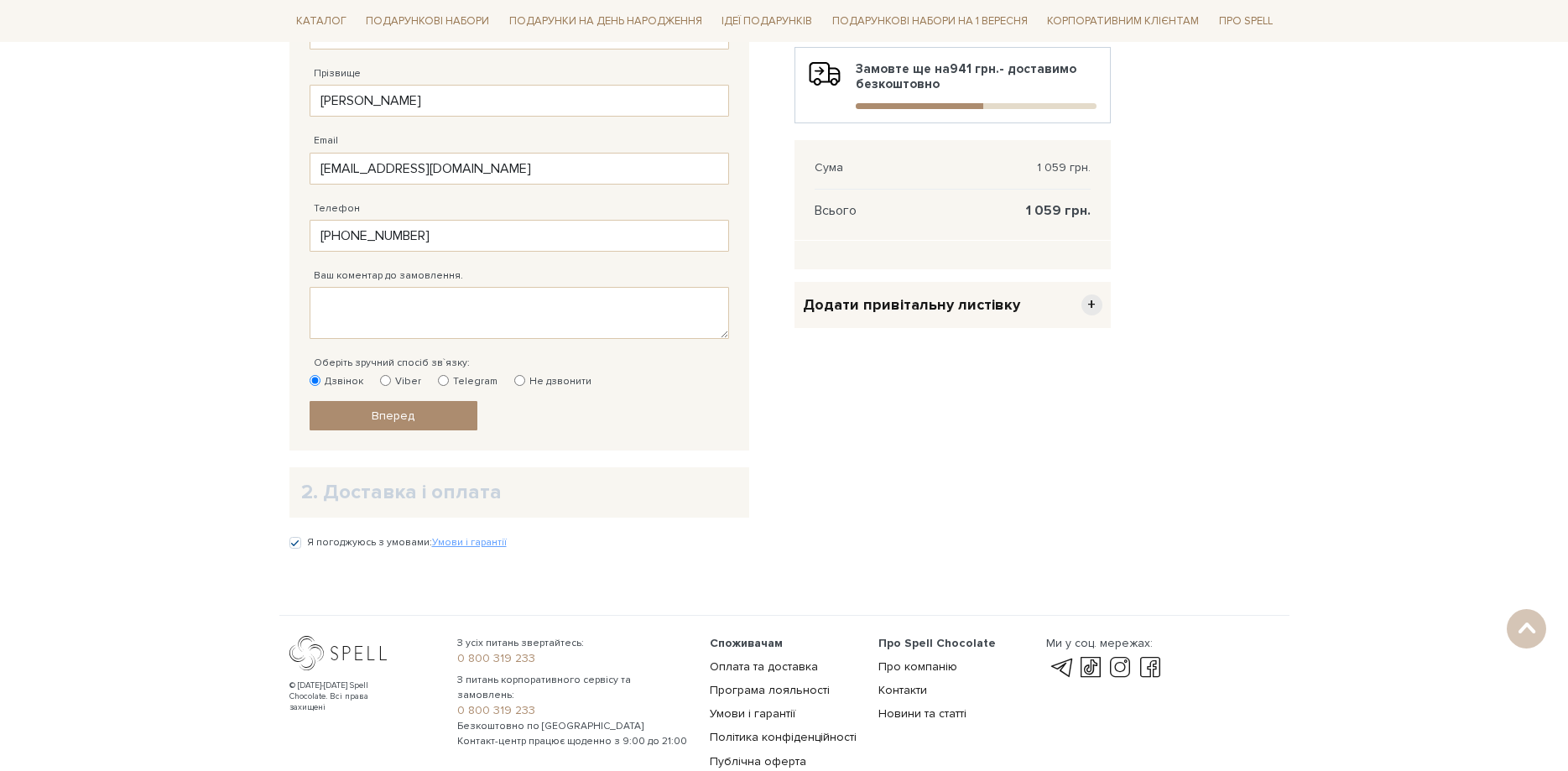
click at [387, 287] on div "Ваш коментар до замовлення." at bounding box center [519, 296] width 420 height 88
click at [364, 307] on textarea "Ваш коментар до замовлення." at bounding box center [519, 312] width 420 height 52
type textarea "{"
type textarea "Хочу щоб коробка була світла і важливо термін придатності , щоб цукерки були св…"
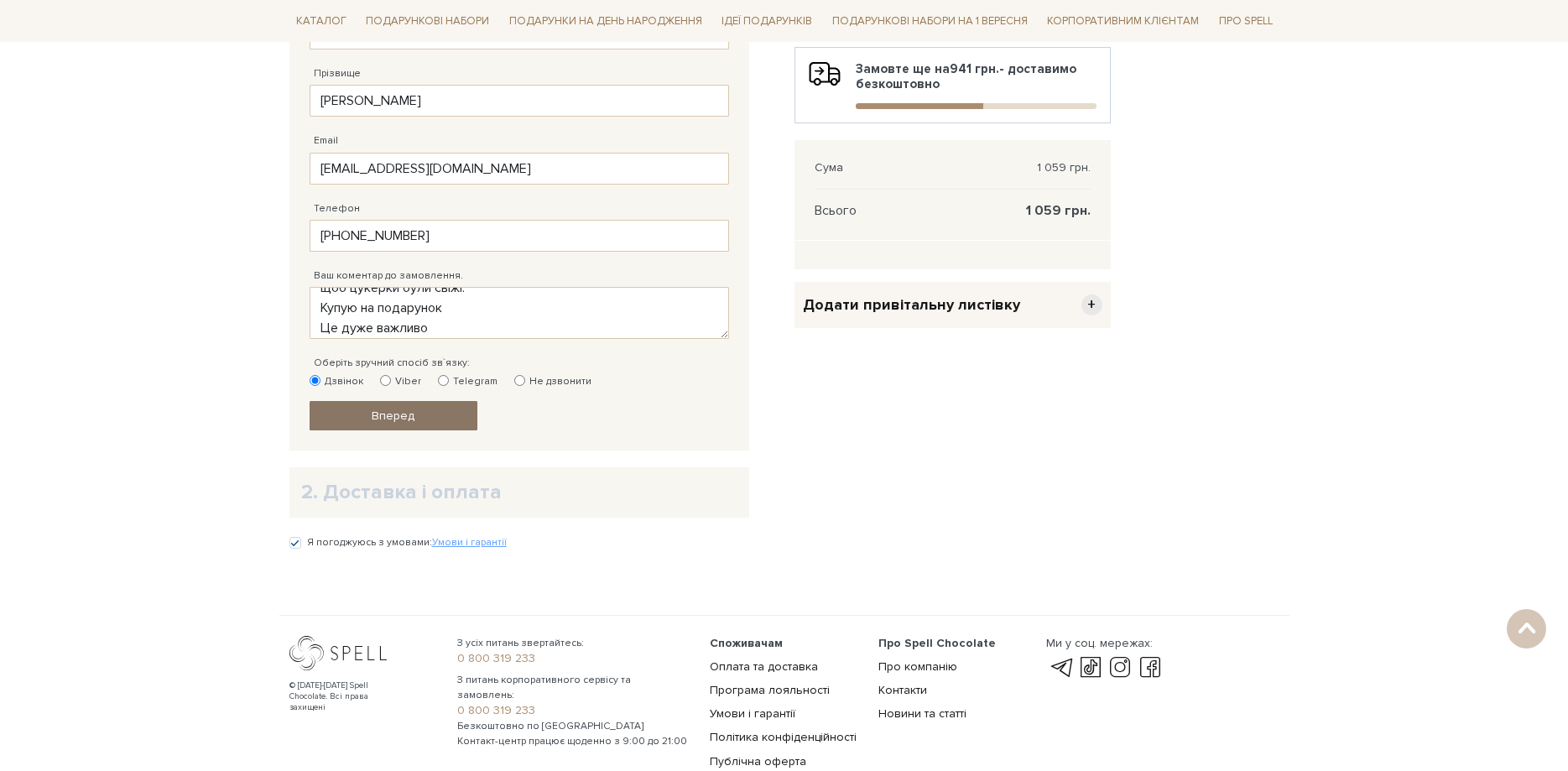
click at [411, 422] on span "Вперед" at bounding box center [392, 416] width 43 height 15
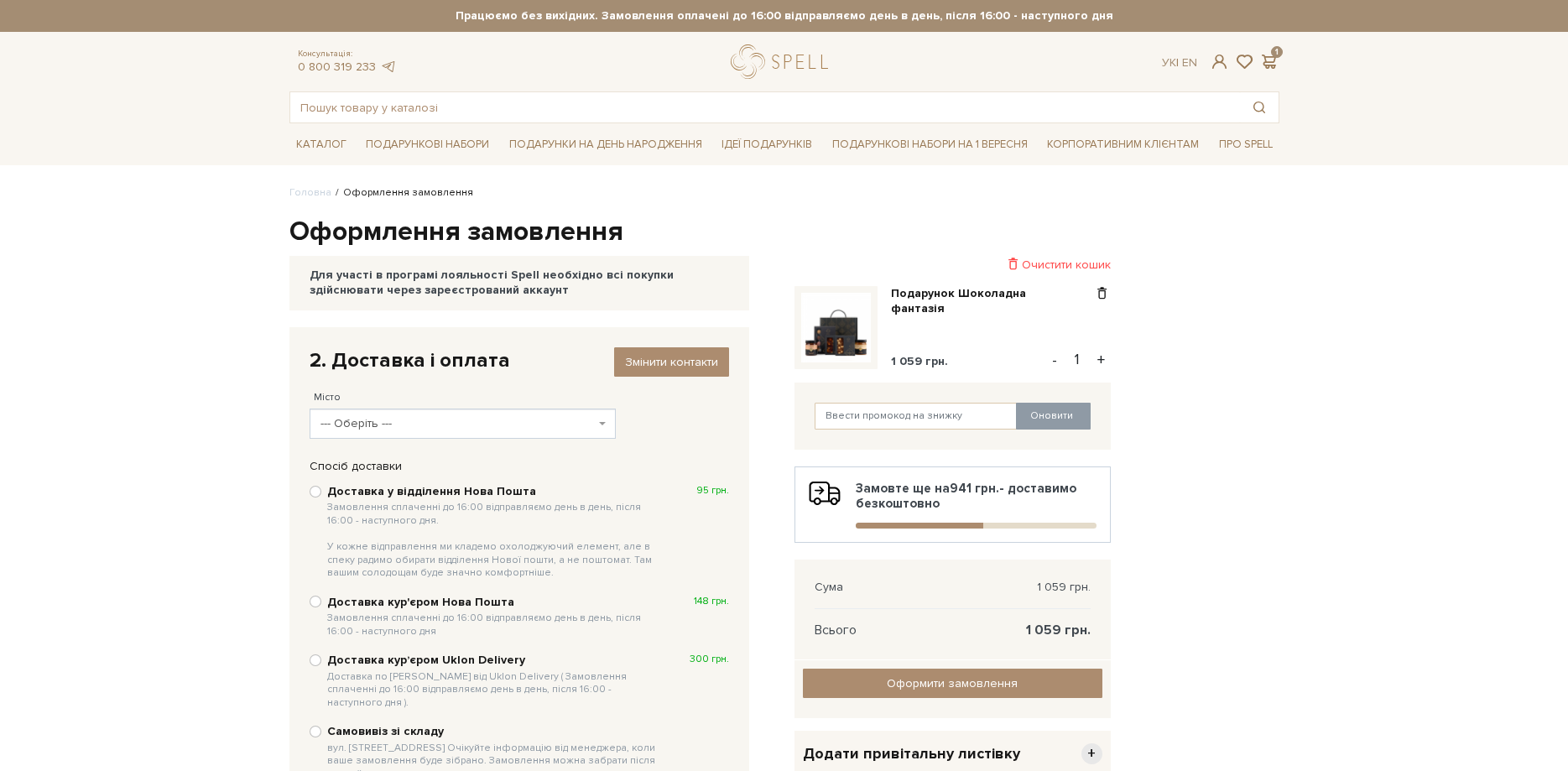
click at [606, 426] on span "--- Оберіть ---" at bounding box center [462, 423] width 306 height 30
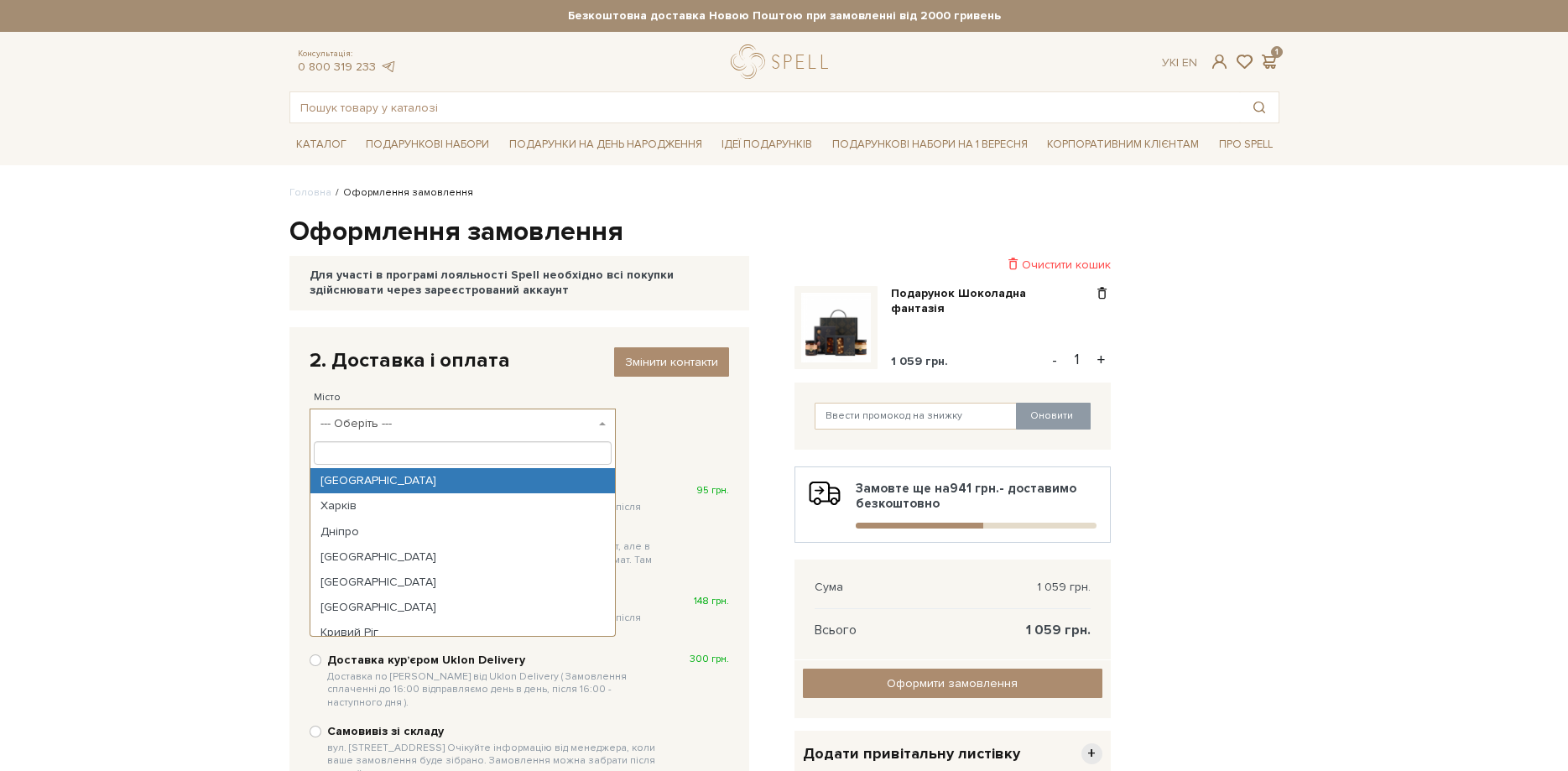
select select "[GEOGRAPHIC_DATA]"
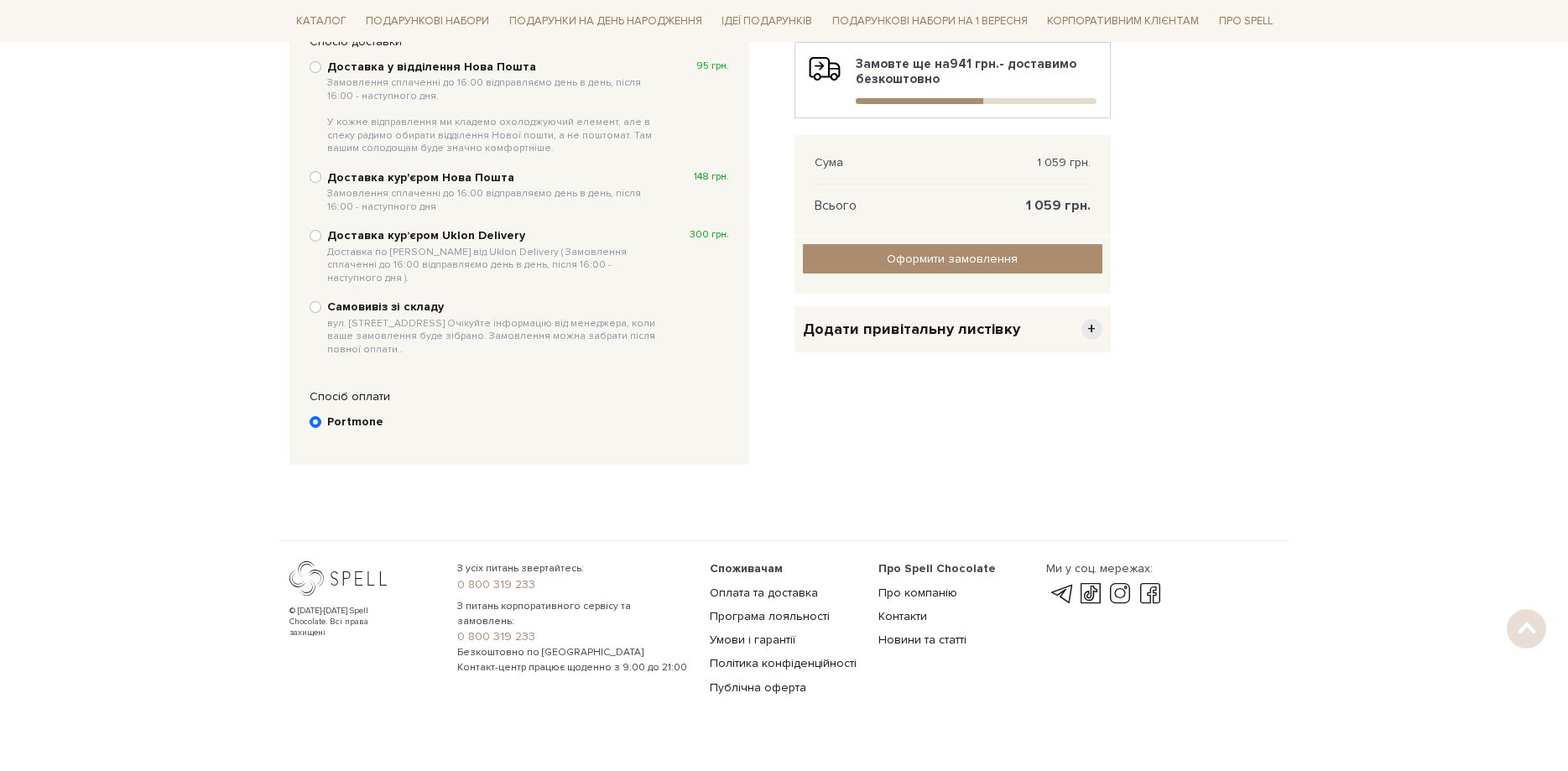
scroll to position [444, 0]
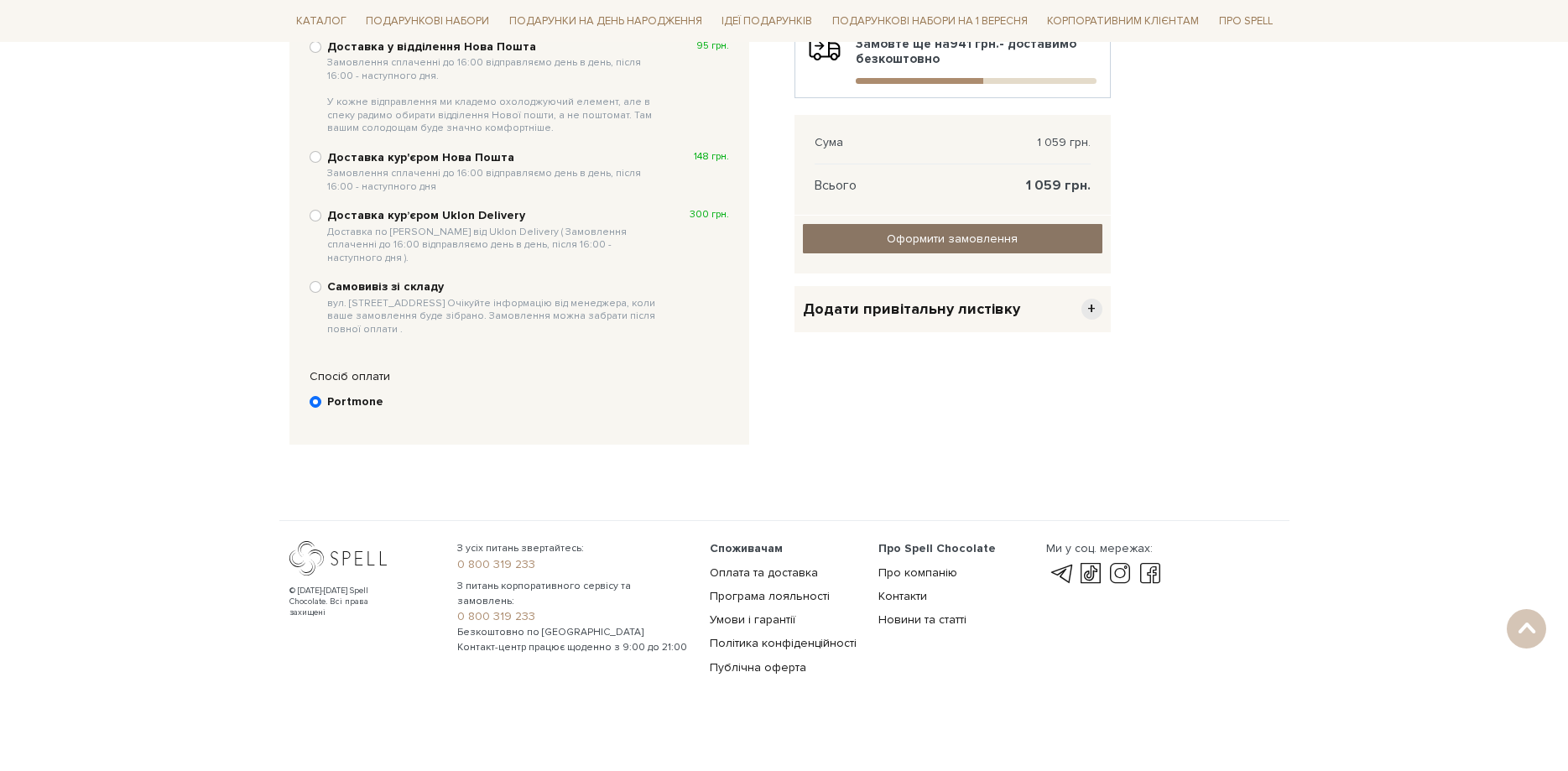
click at [1027, 237] on link "Оформити замовлення" at bounding box center [952, 239] width 299 height 29
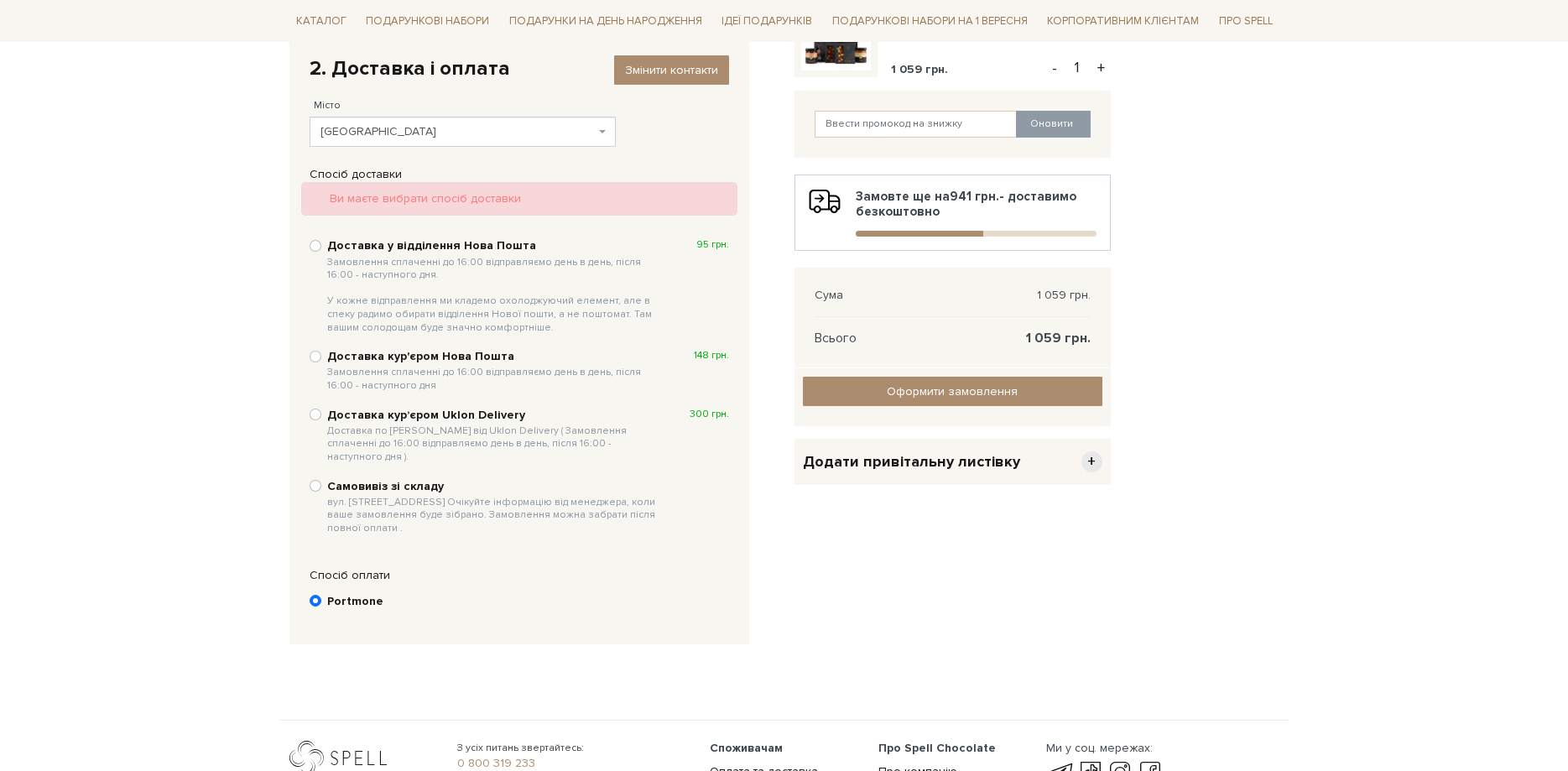
scroll to position [491, 0]
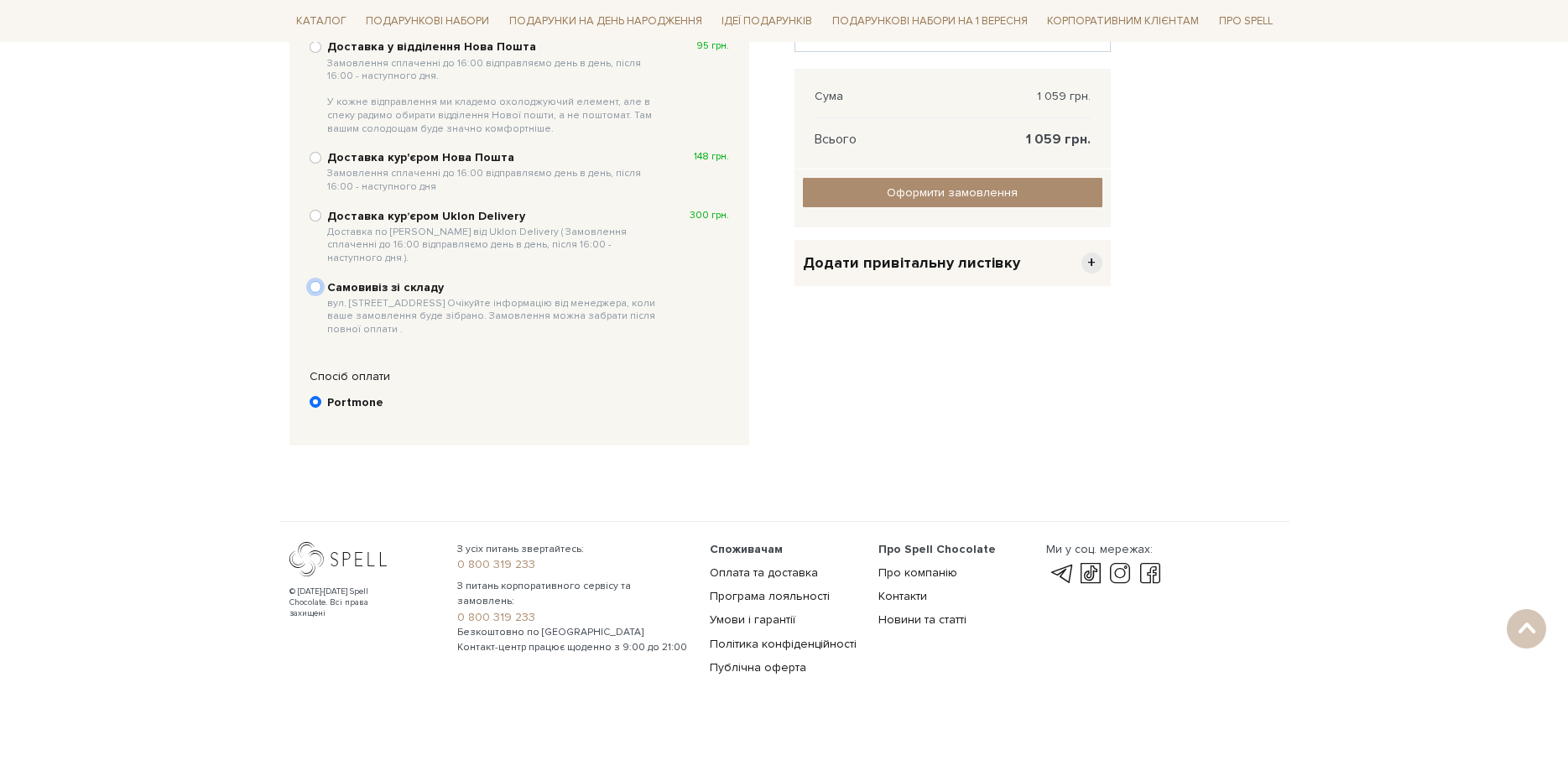
click at [317, 281] on input "Самовивіз зі складу вул. [STREET_ADDRESS] Очікуйте інформацію від менеджера, ко…" at bounding box center [315, 287] width 12 height 12
radio input "true"
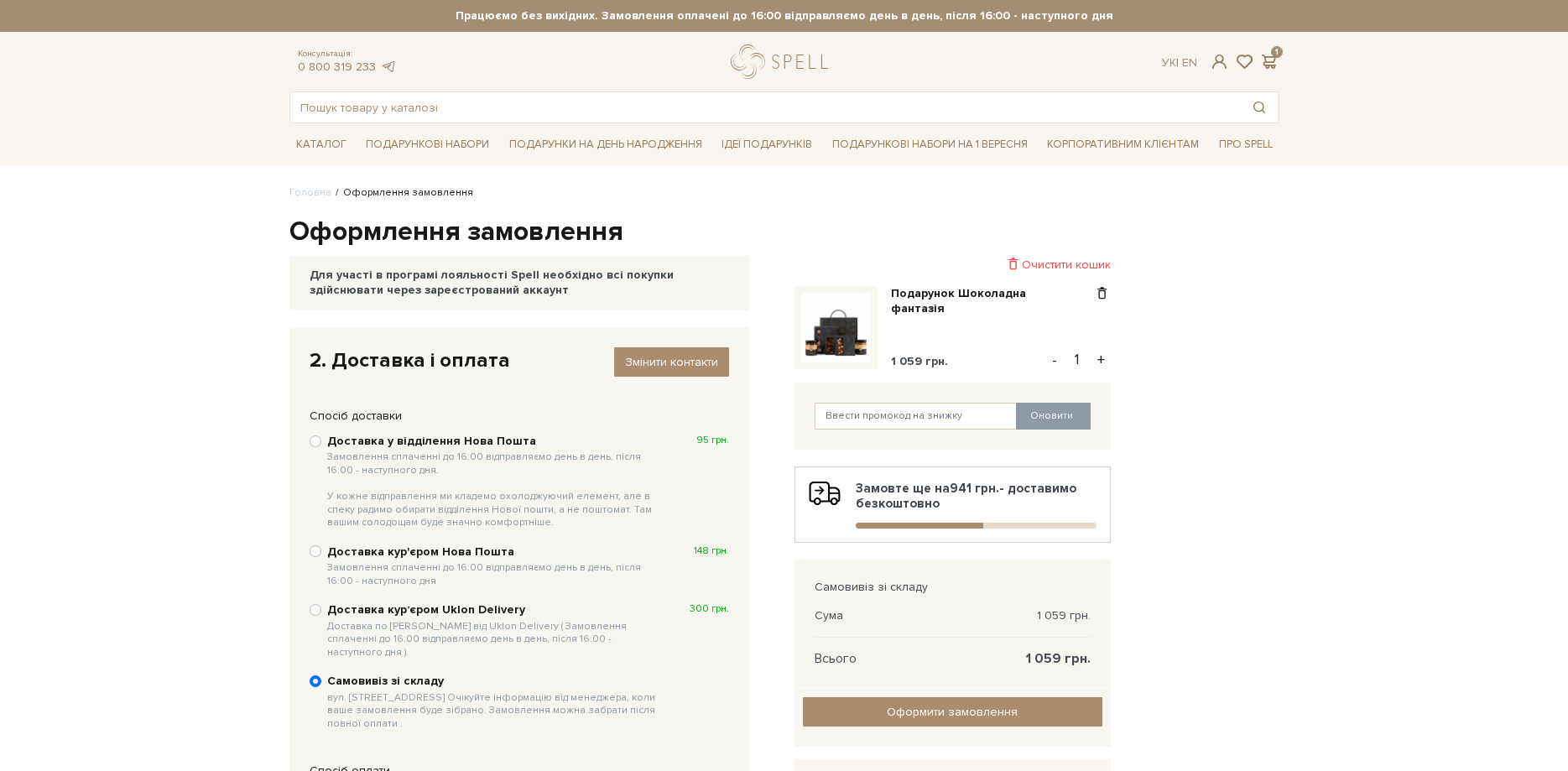
scroll to position [424, 0]
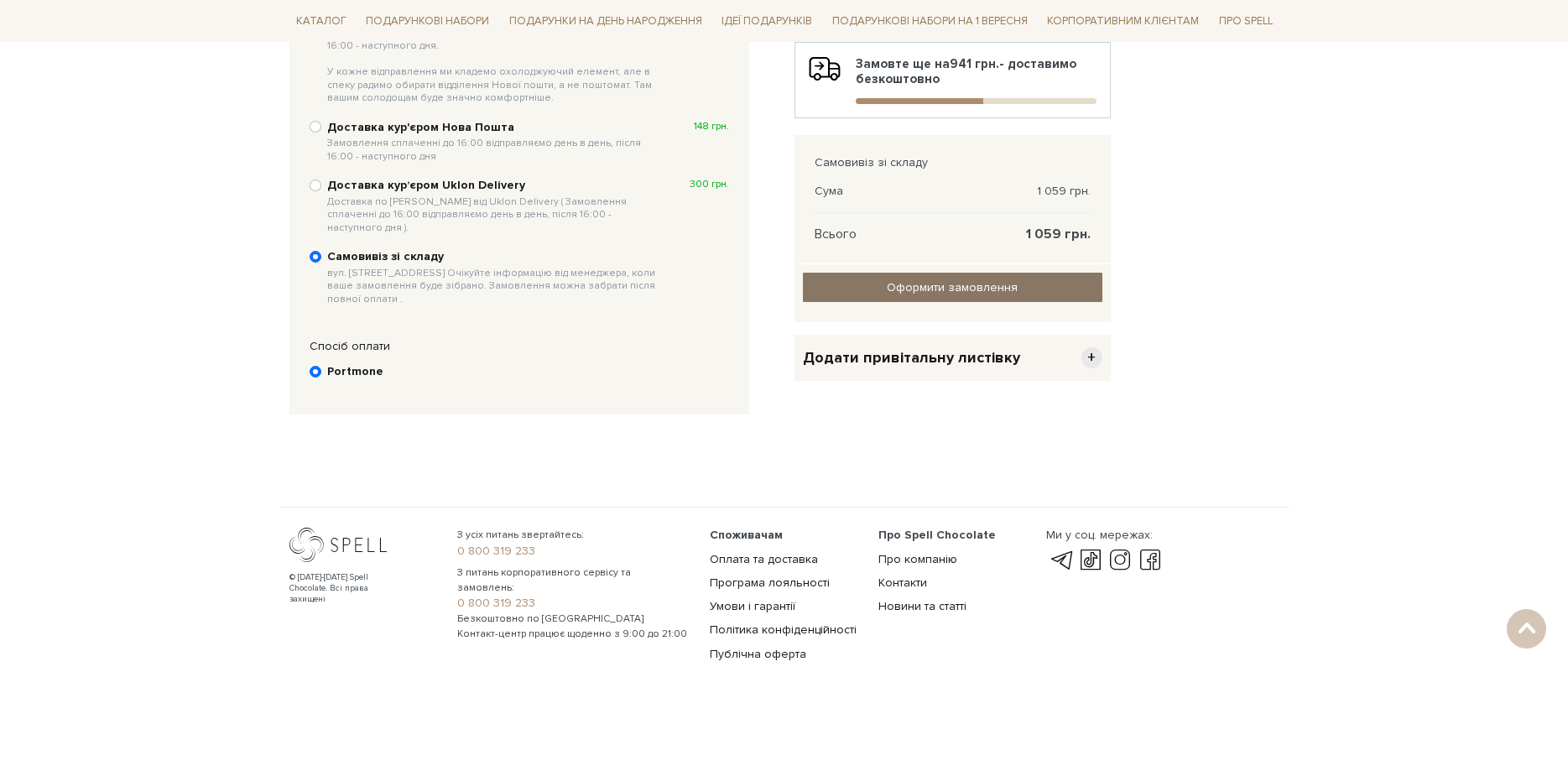
click at [974, 293] on input "Оформити замовлення" at bounding box center [952, 287] width 299 height 29
